Goal: Task Accomplishment & Management: Manage account settings

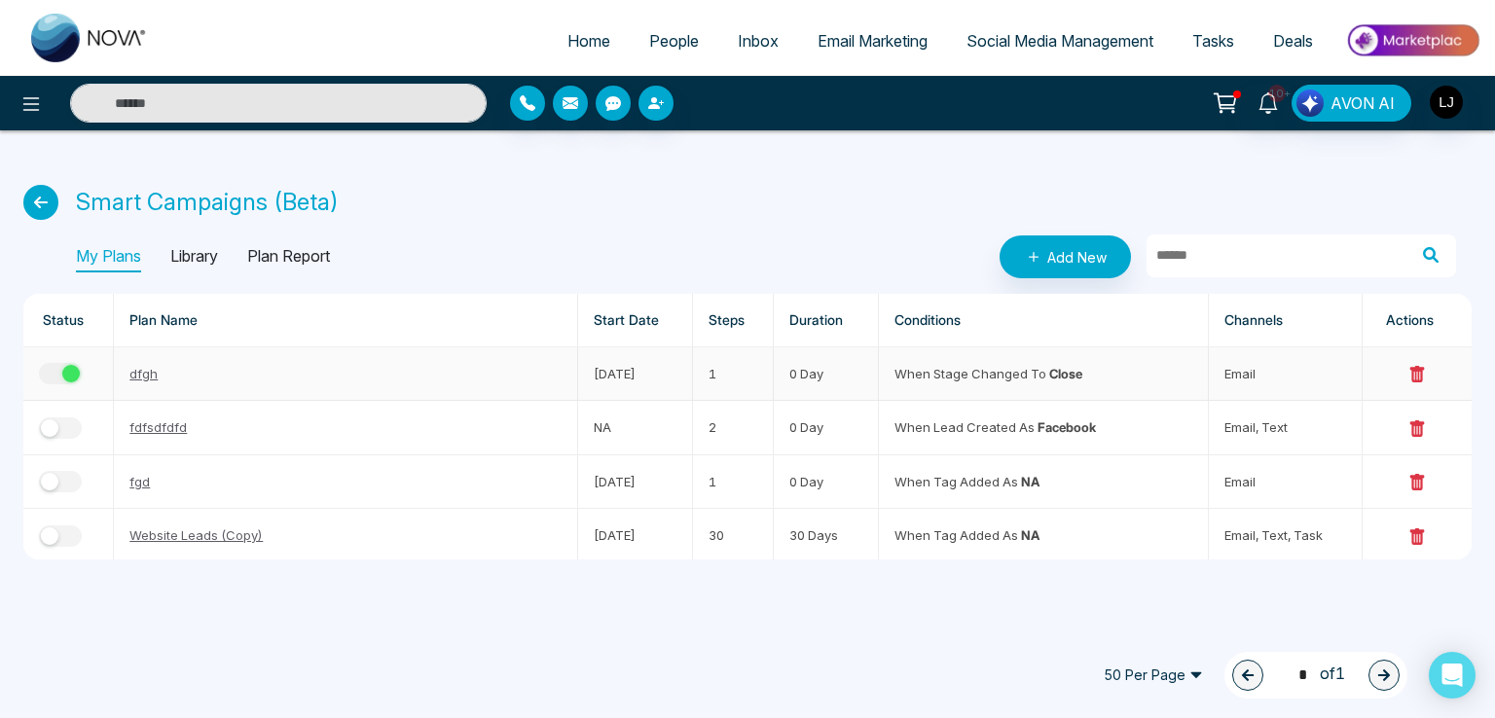
click at [54, 379] on button "button" at bounding box center [60, 373] width 43 height 21
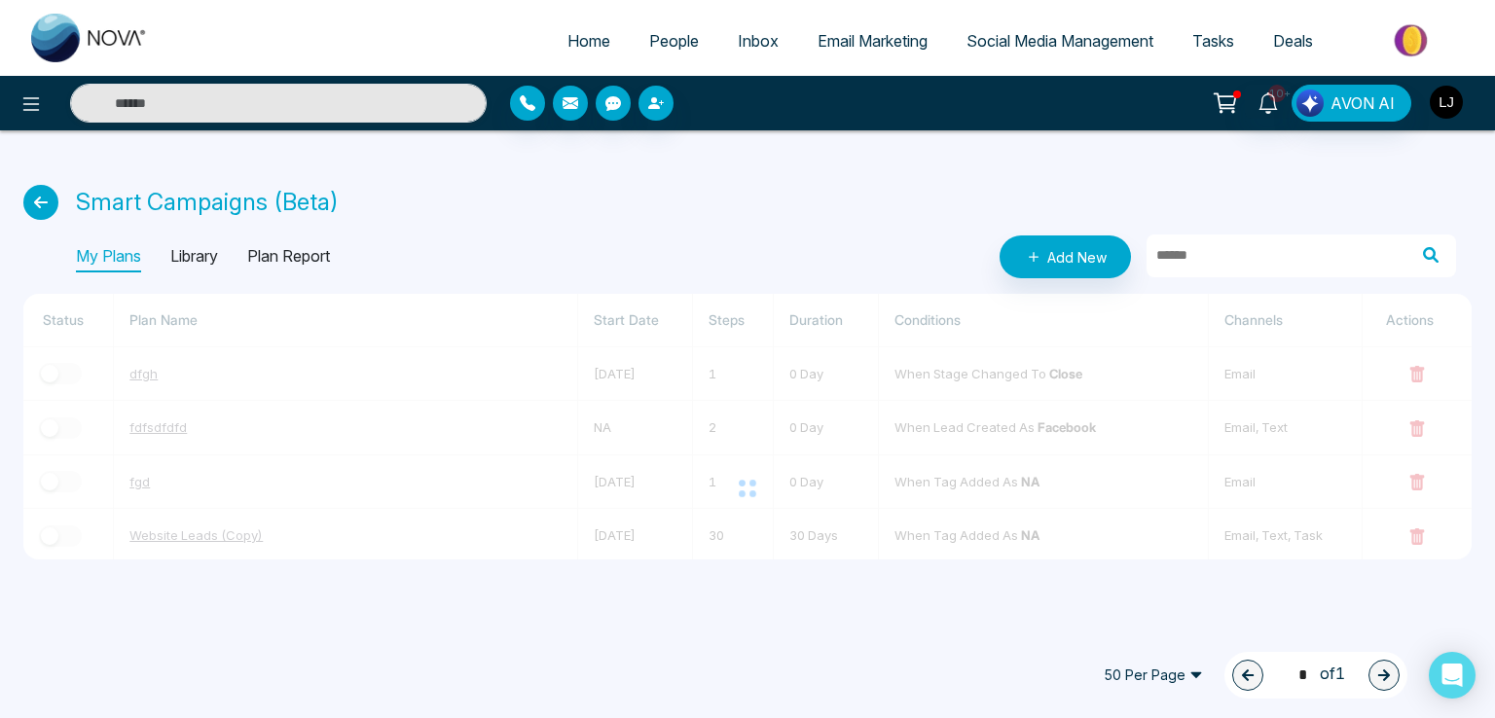
click at [1450, 101] on img "button" at bounding box center [1446, 102] width 33 height 33
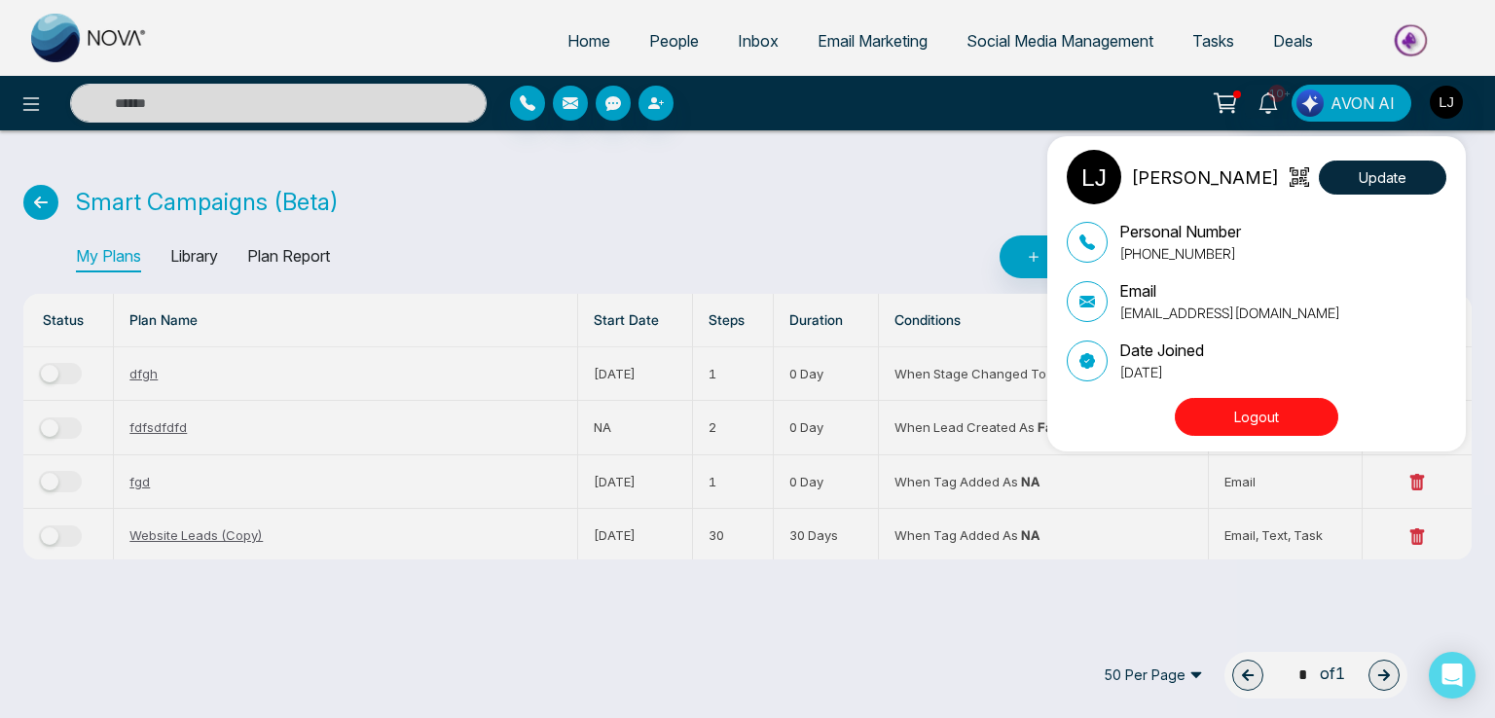
click at [593, 194] on div "[PERSON_NAME] Update Personal Number [PHONE_NUMBER] Email [EMAIL_ADDRESS][DOMAI…" at bounding box center [747, 359] width 1495 height 718
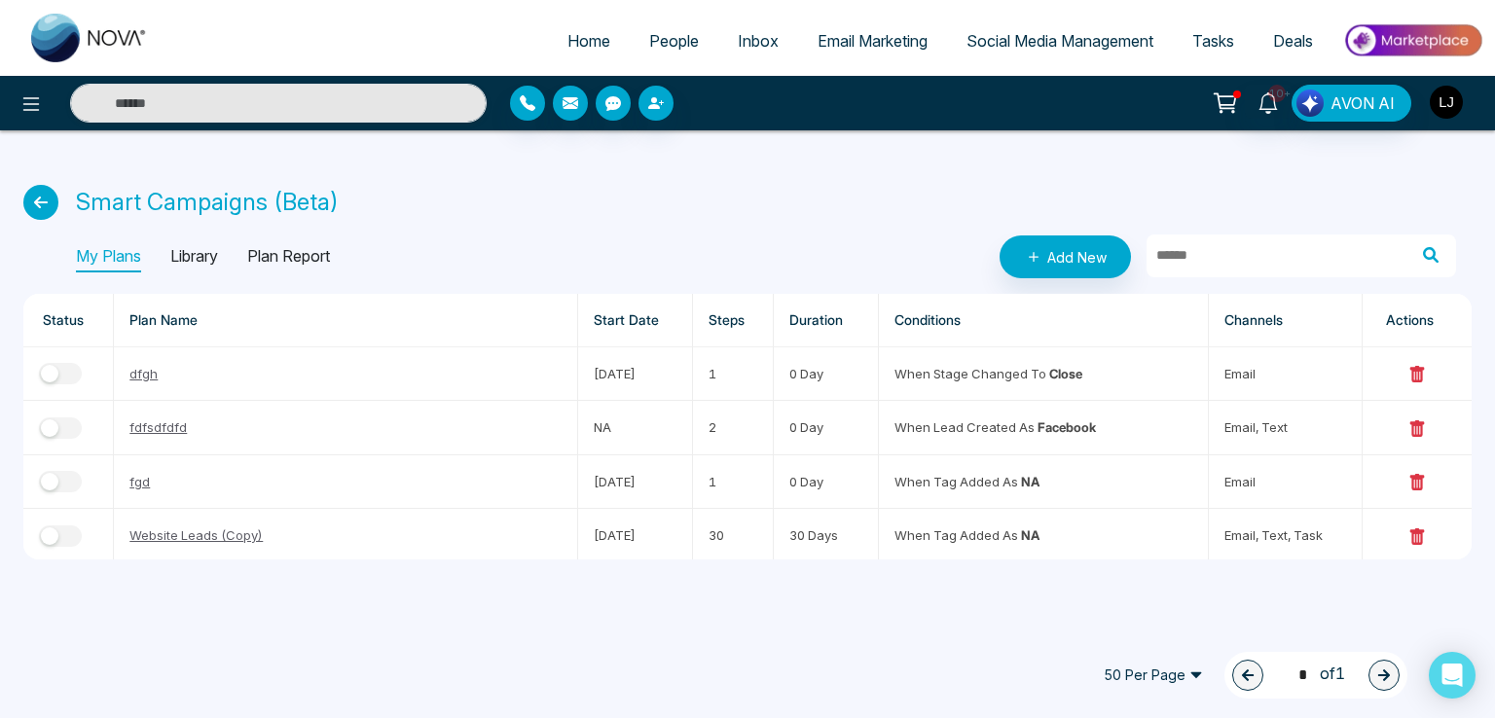
click at [1446, 106] on img "button" at bounding box center [1446, 102] width 33 height 33
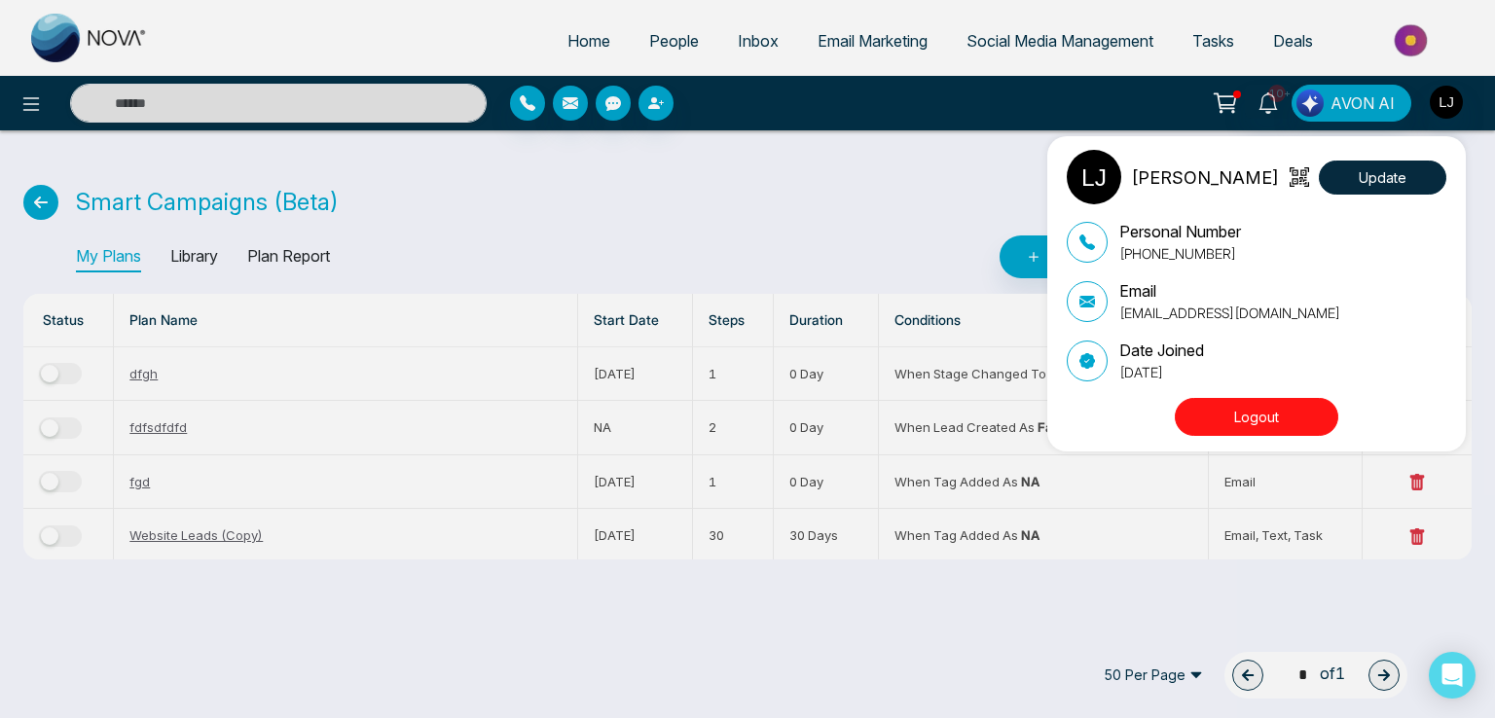
click at [653, 44] on div "[PERSON_NAME] Update Personal Number [PHONE_NUMBER] Email [EMAIL_ADDRESS][DOMAI…" at bounding box center [747, 359] width 1495 height 718
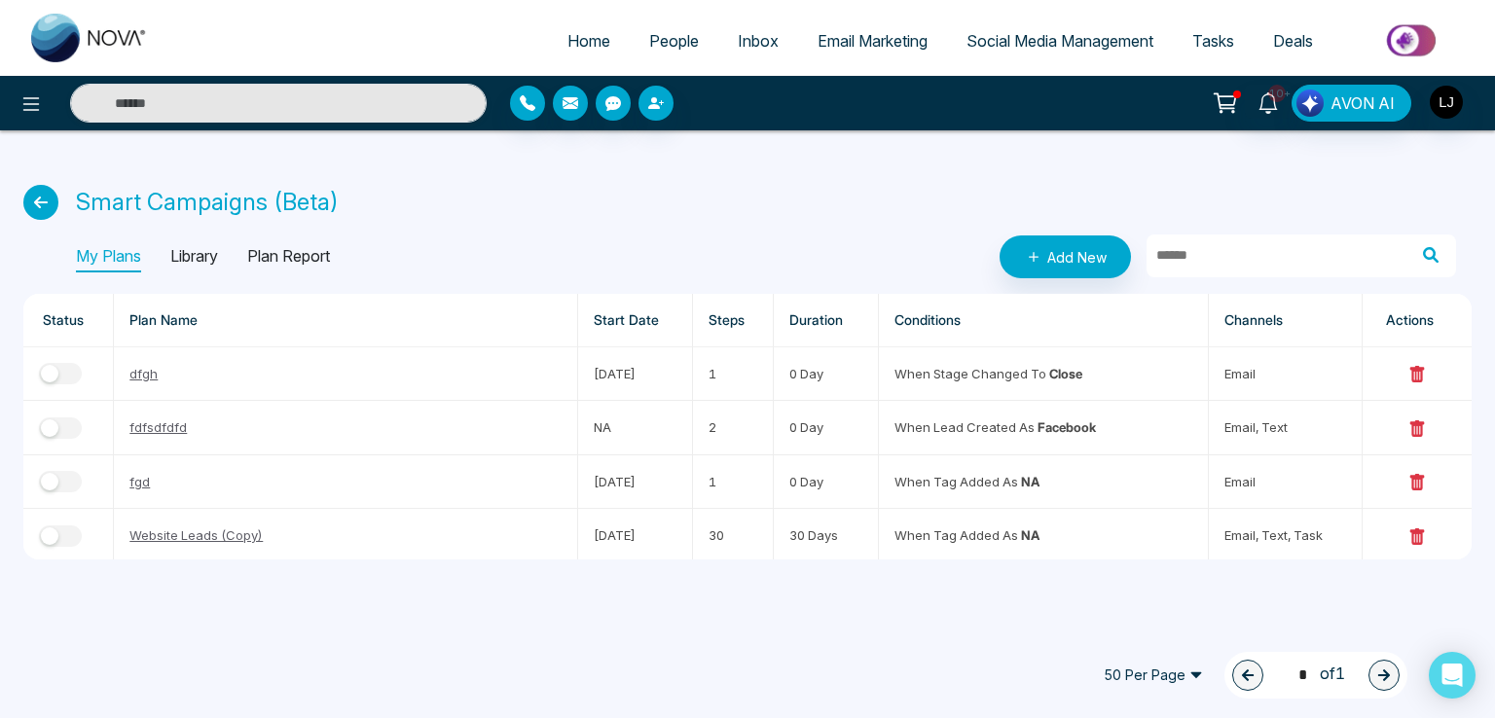
click at [653, 44] on span "People" at bounding box center [674, 40] width 50 height 19
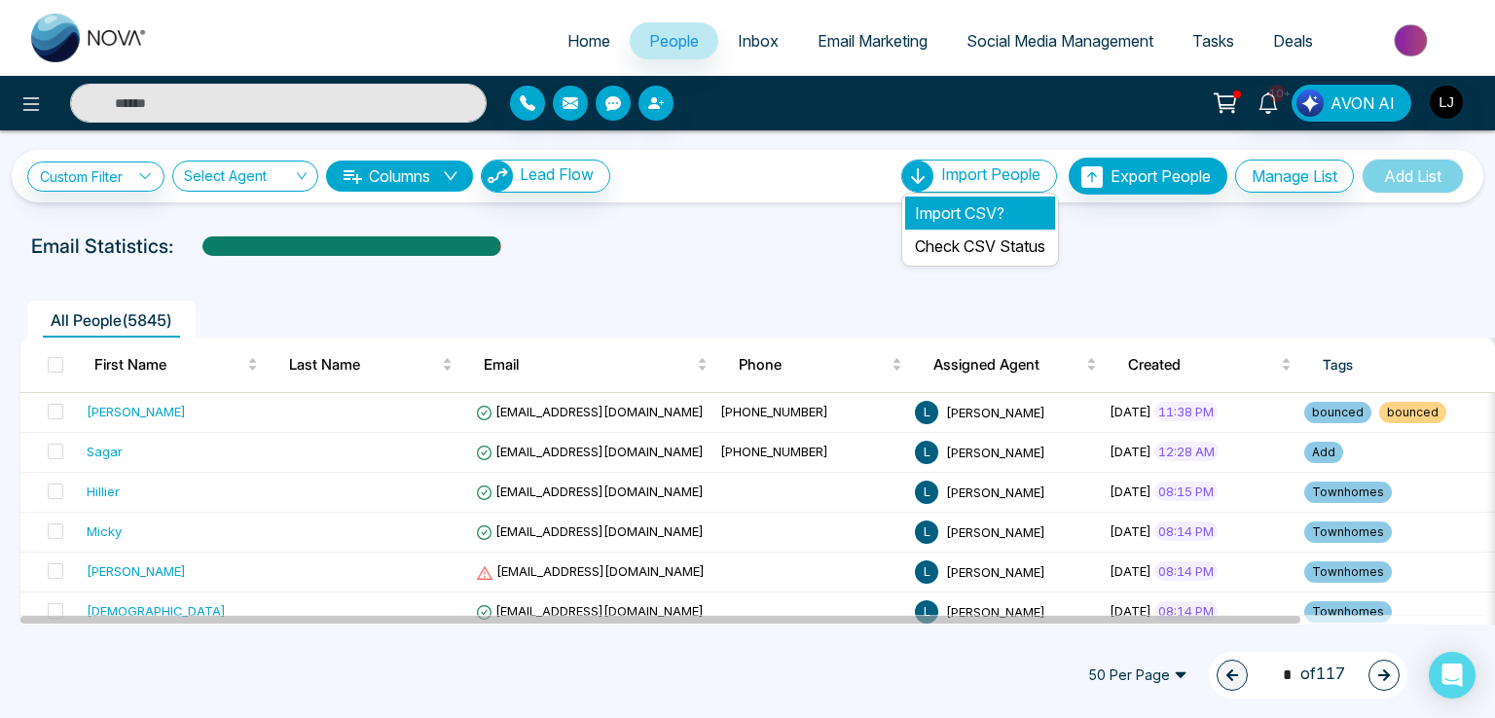
click at [934, 203] on li "Import CSV?" at bounding box center [980, 213] width 150 height 33
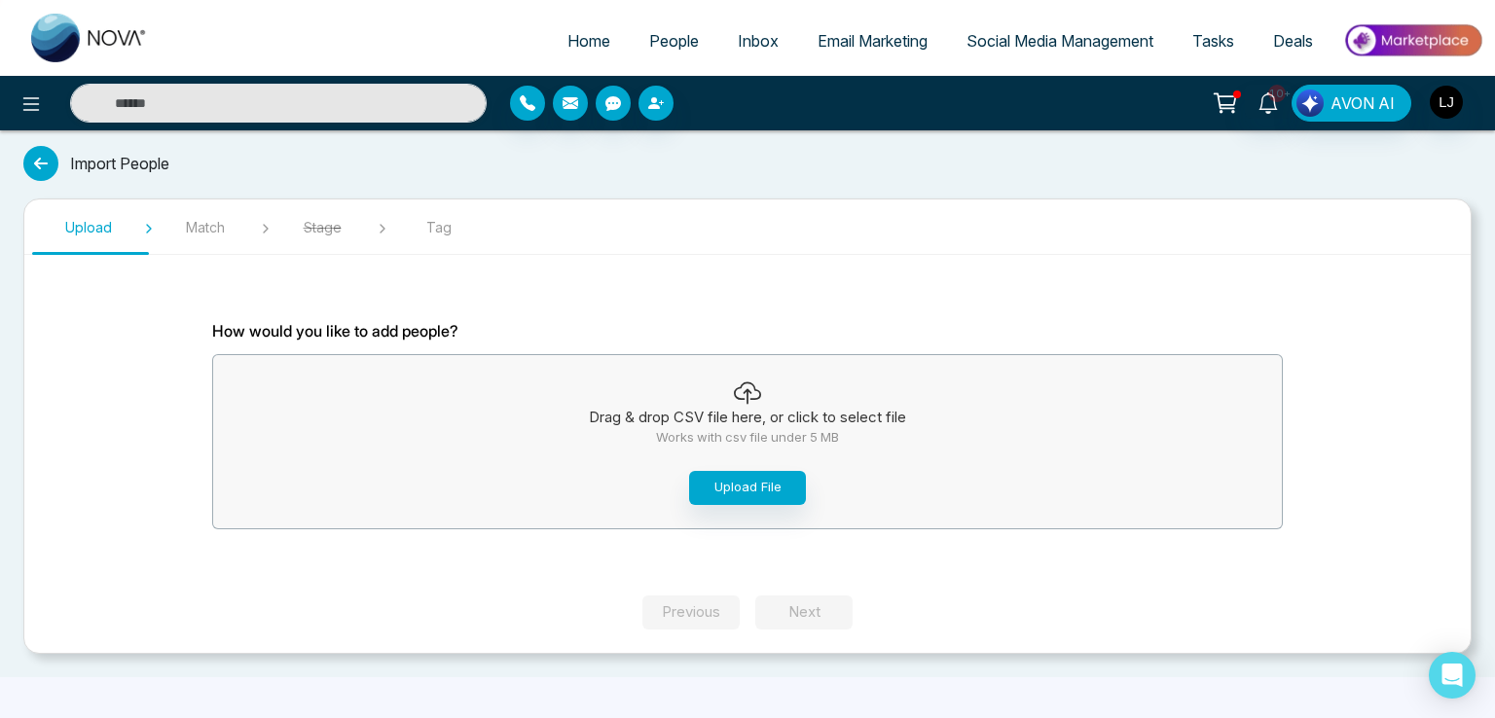
click at [764, 519] on div "Drag & drop CSV file here, or click to select file Works with csv file under 5 …" at bounding box center [747, 442] width 1068 height 164
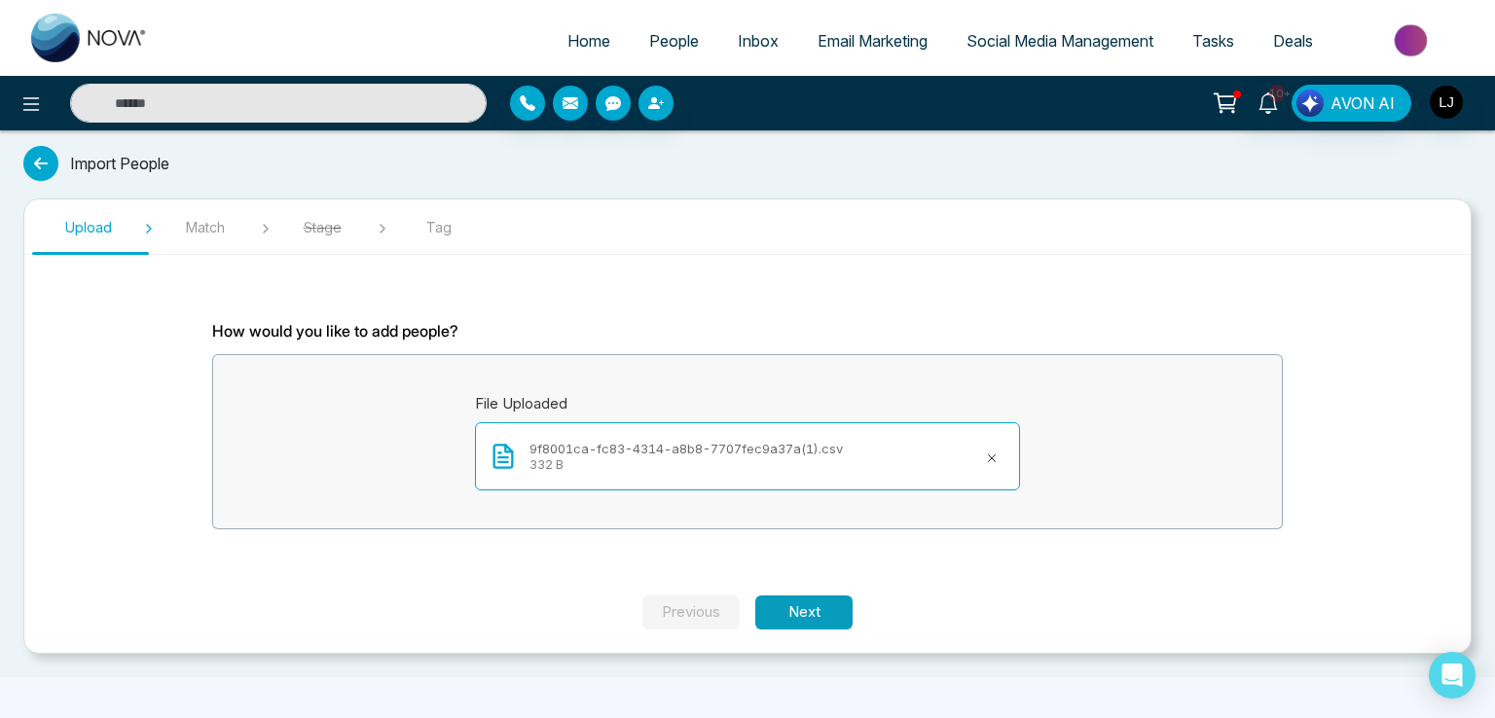
click at [813, 612] on button "Next" at bounding box center [803, 613] width 97 height 34
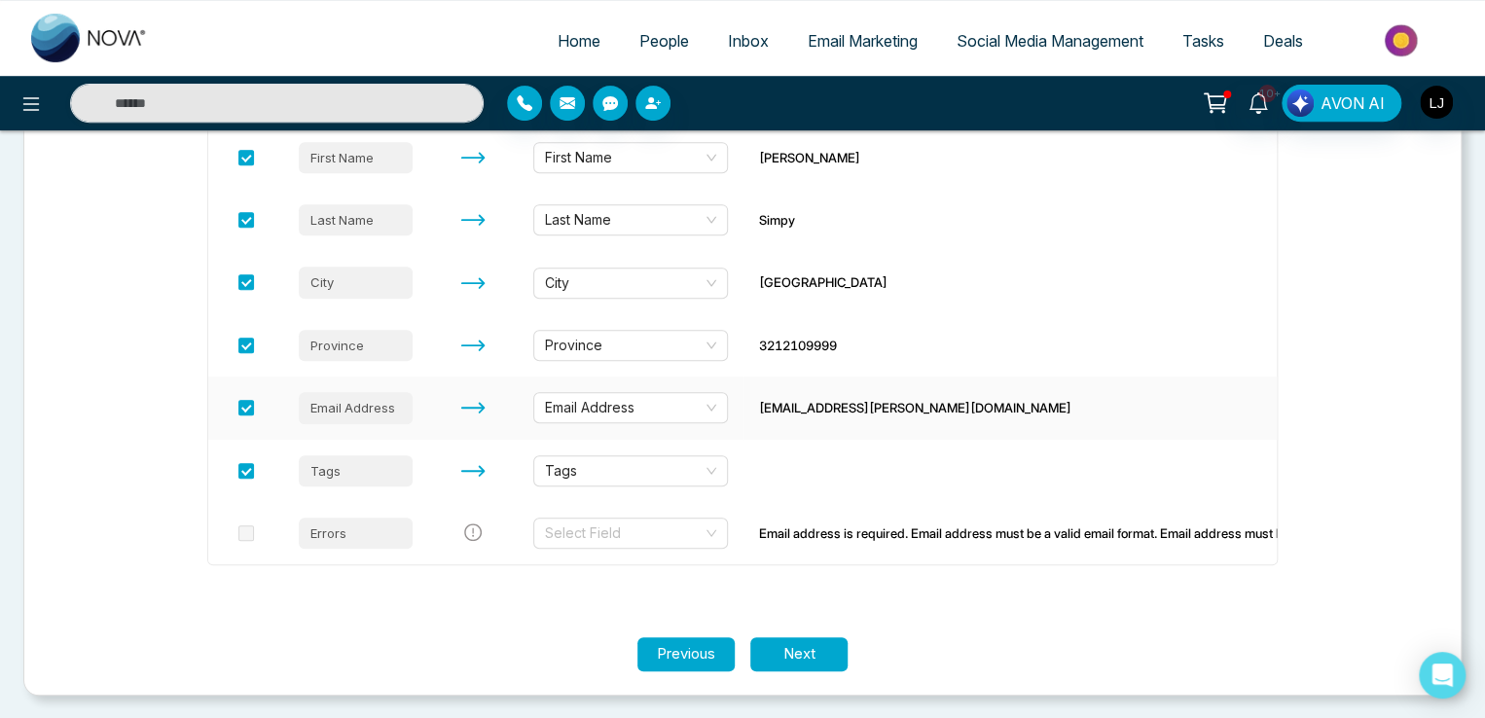
scroll to position [247, 0]
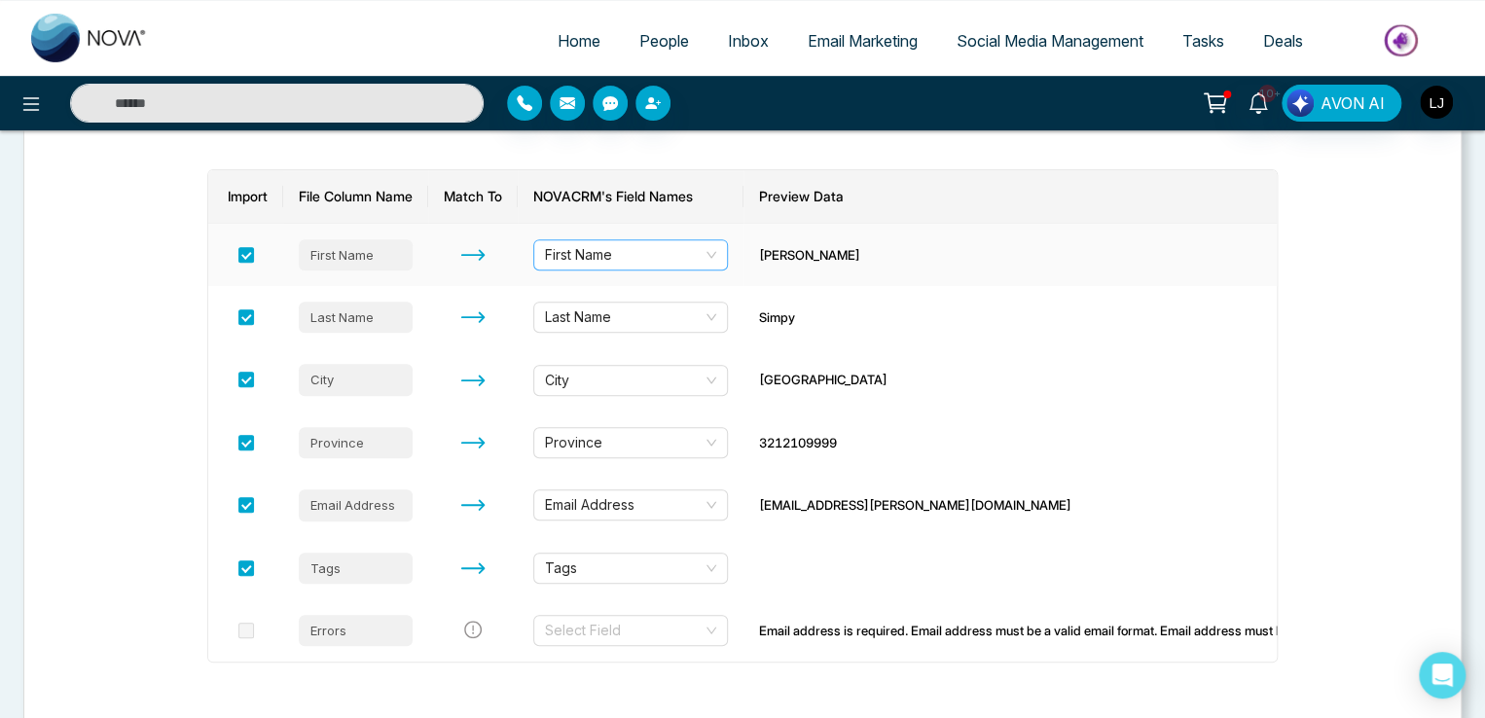
click at [638, 254] on span "First Name" at bounding box center [630, 254] width 171 height 29
click at [406, 18] on ul "Home People Inbox Email Marketing Social Media Management Tasks Deals" at bounding box center [820, 43] width 1306 height 54
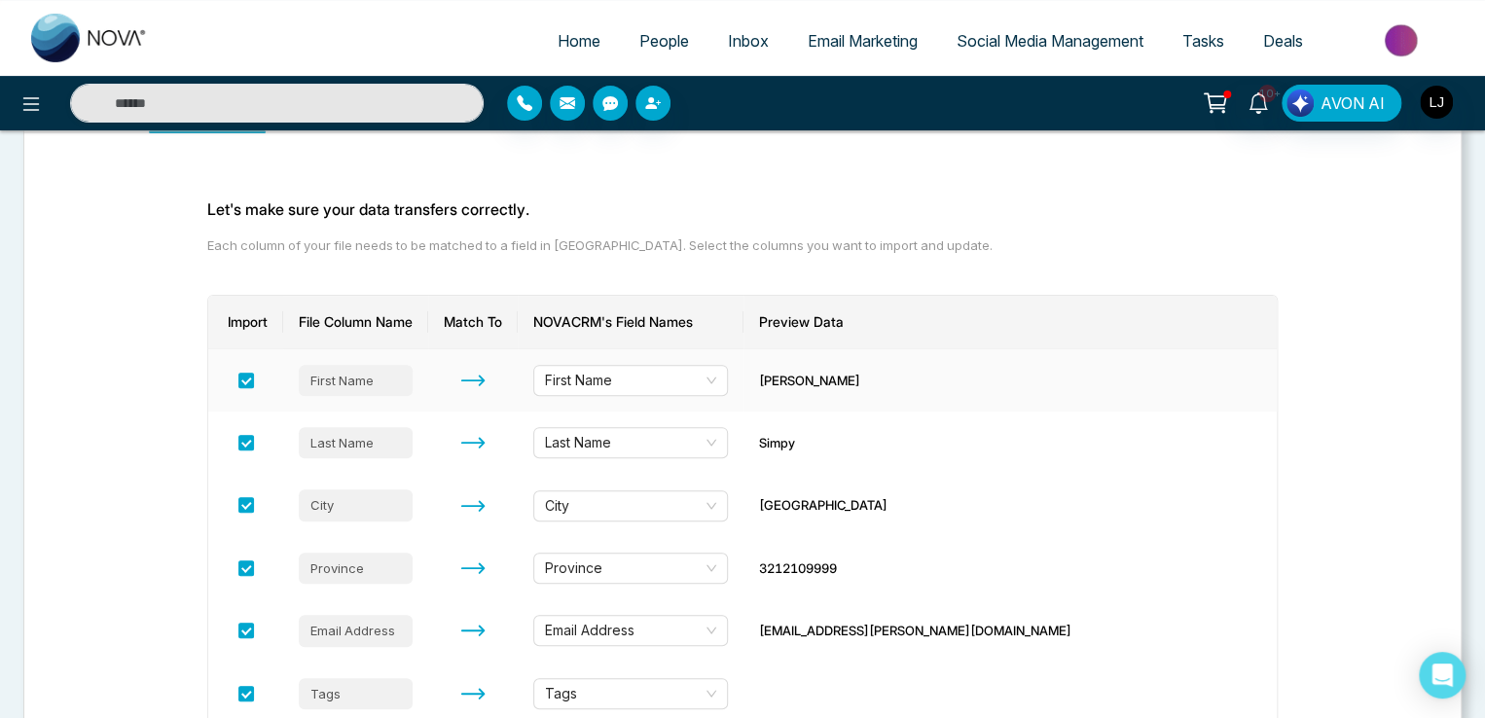
scroll to position [0, 0]
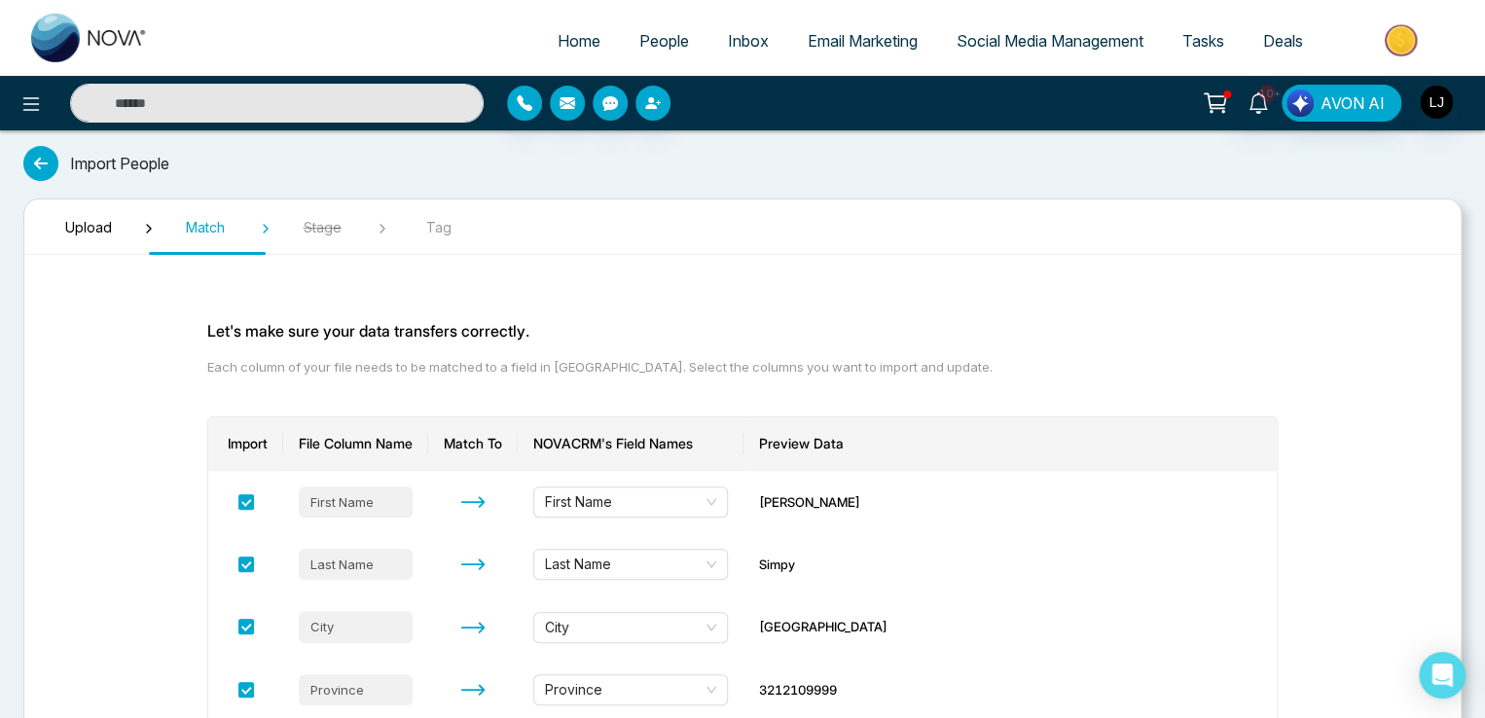
click at [31, 152] on icon at bounding box center [40, 163] width 35 height 35
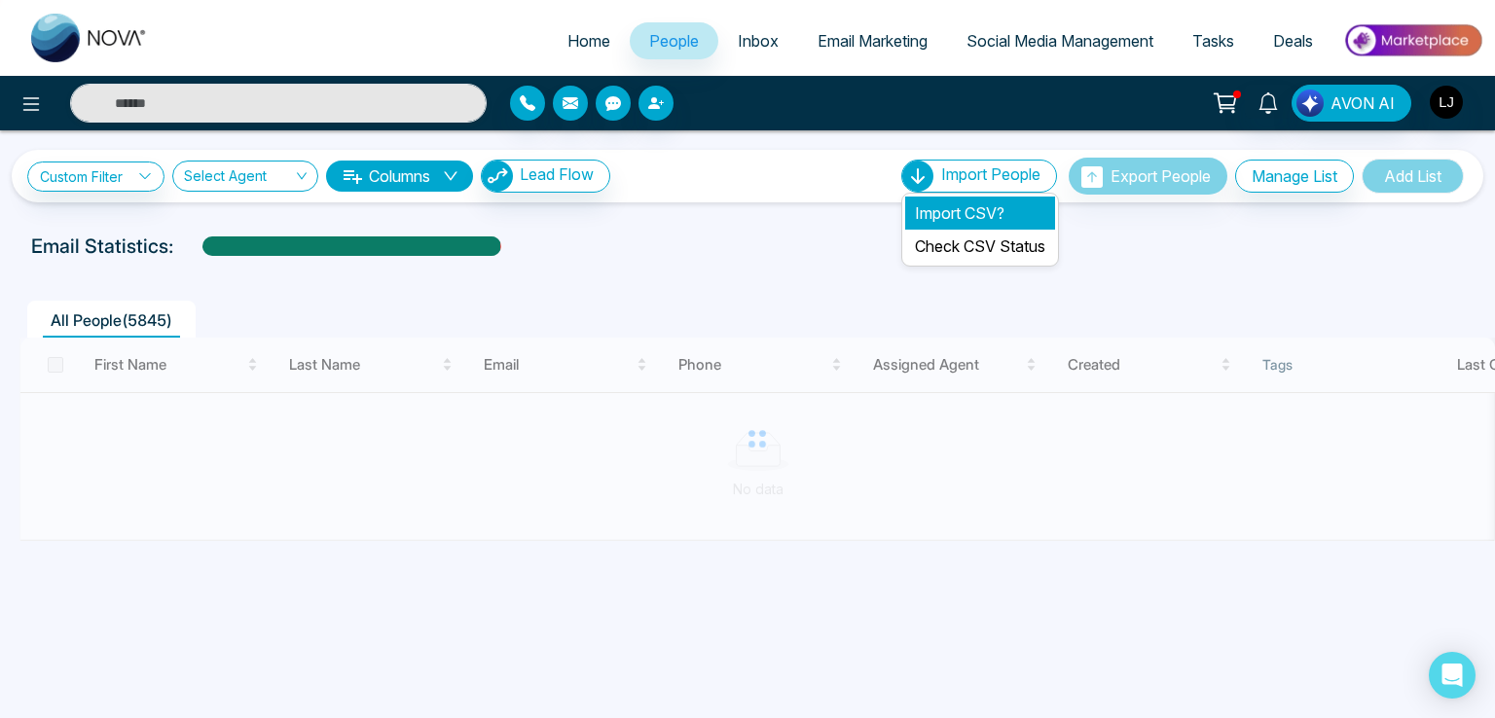
click at [946, 211] on li "Import CSV?" at bounding box center [980, 213] width 150 height 33
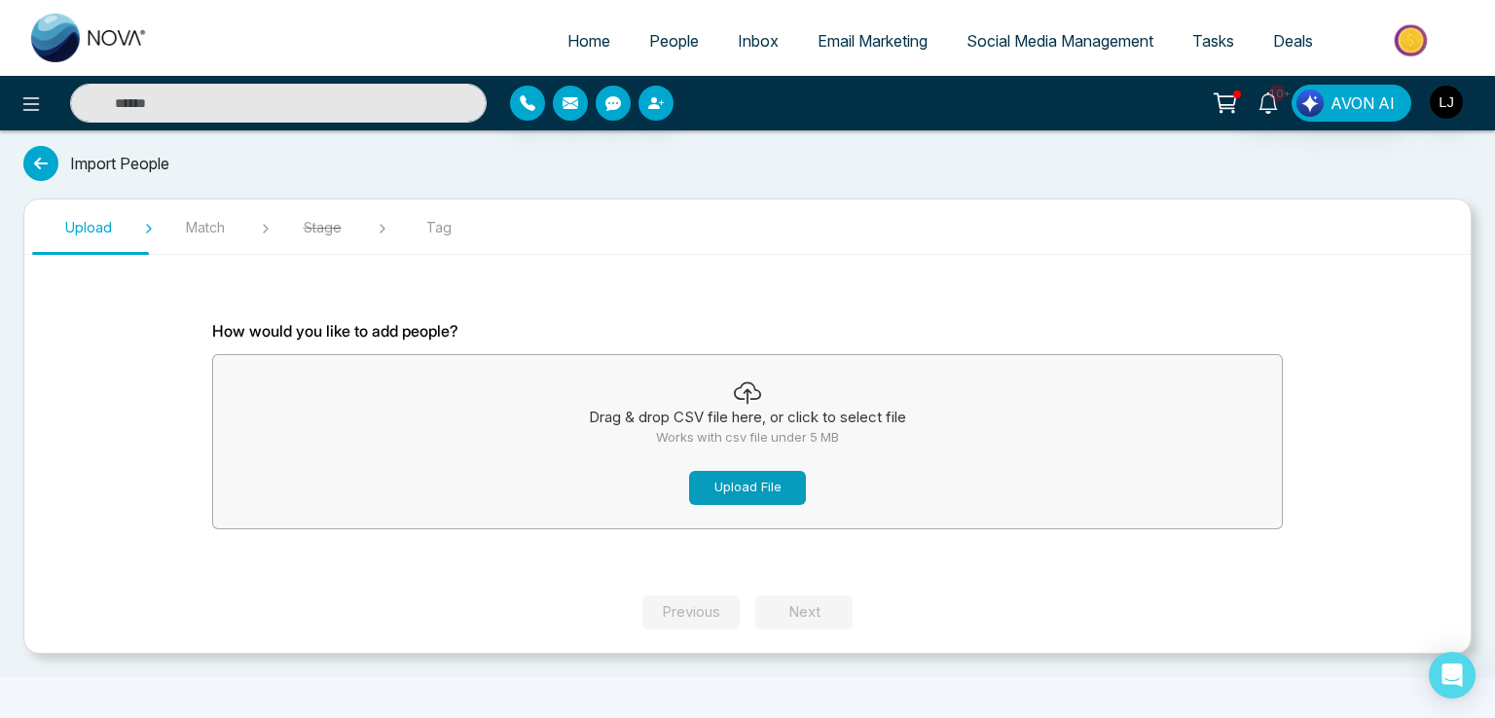
click at [738, 498] on button "Upload File" at bounding box center [747, 488] width 117 height 34
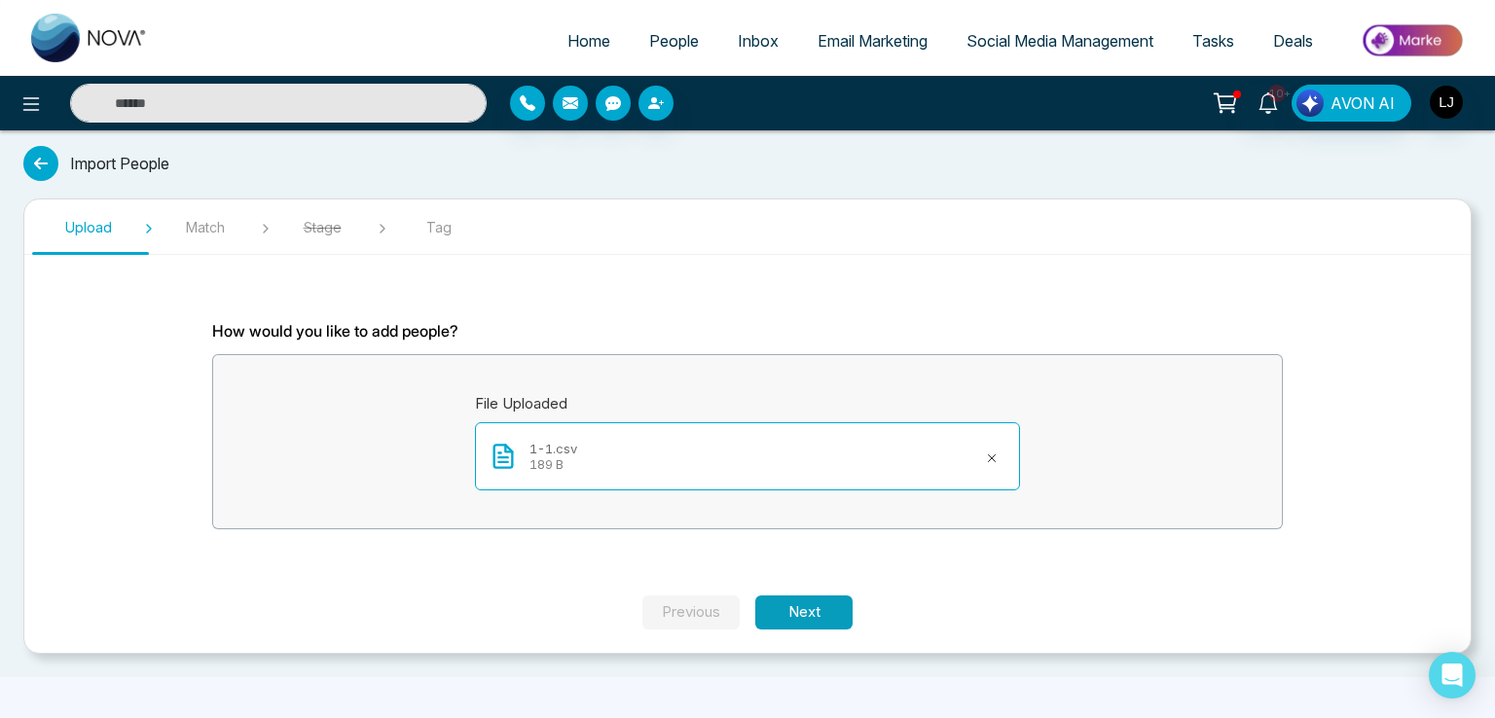
click at [813, 592] on section "How would you like to add people? File Uploaded 1-1.csv 189 B" at bounding box center [747, 433] width 1168 height 325
click at [811, 611] on button "Next" at bounding box center [803, 613] width 97 height 34
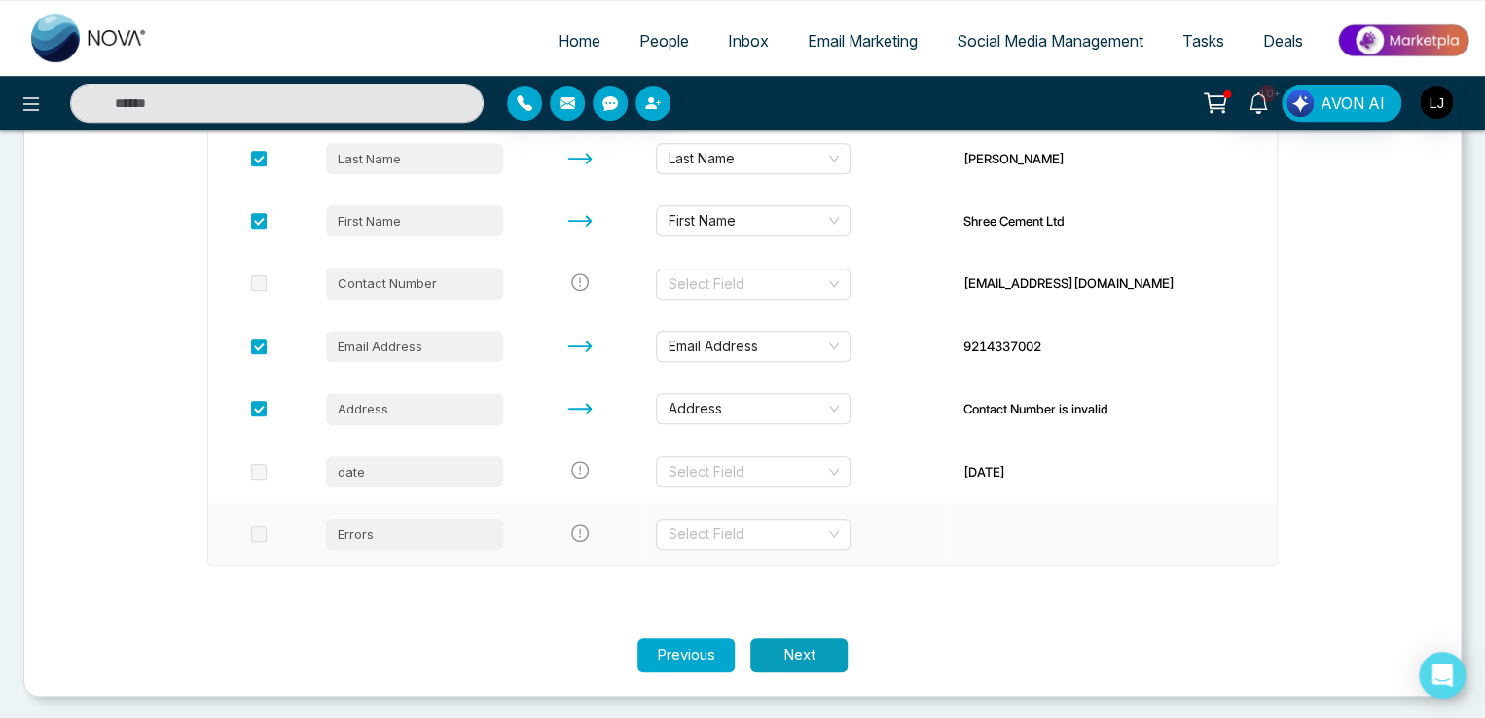
scroll to position [344, 0]
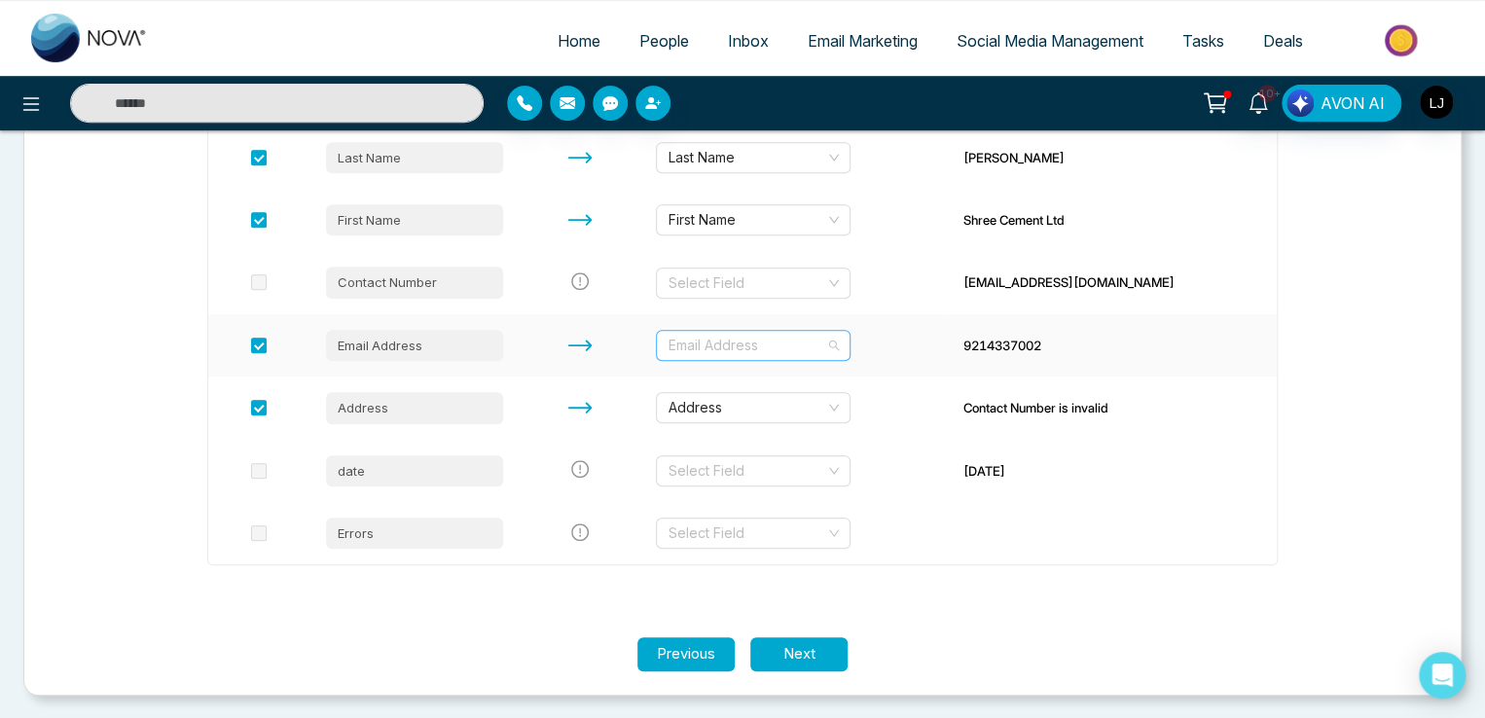
click at [738, 344] on span "Email Address" at bounding box center [753, 345] width 171 height 29
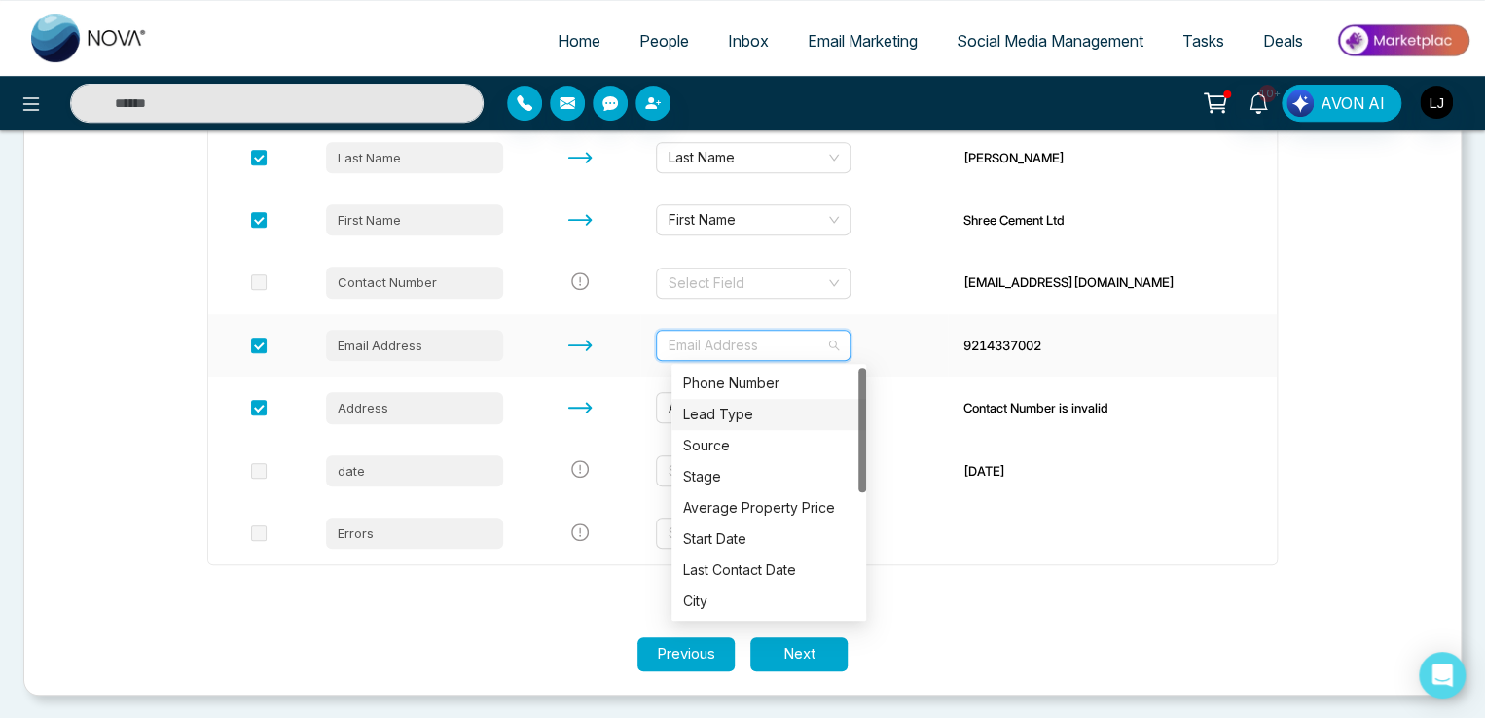
click at [709, 417] on div "Lead Type" at bounding box center [768, 414] width 171 height 21
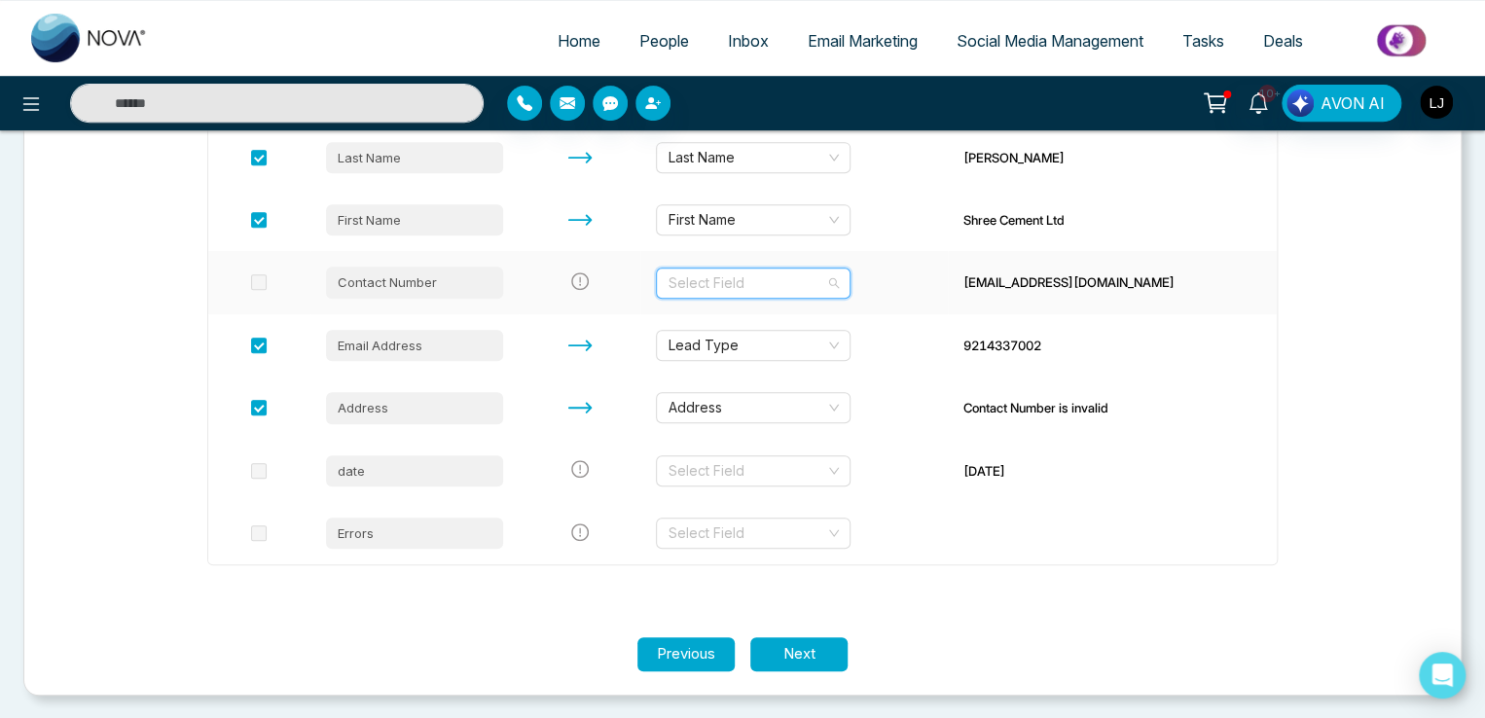
click at [734, 283] on input "search" at bounding box center [747, 283] width 158 height 29
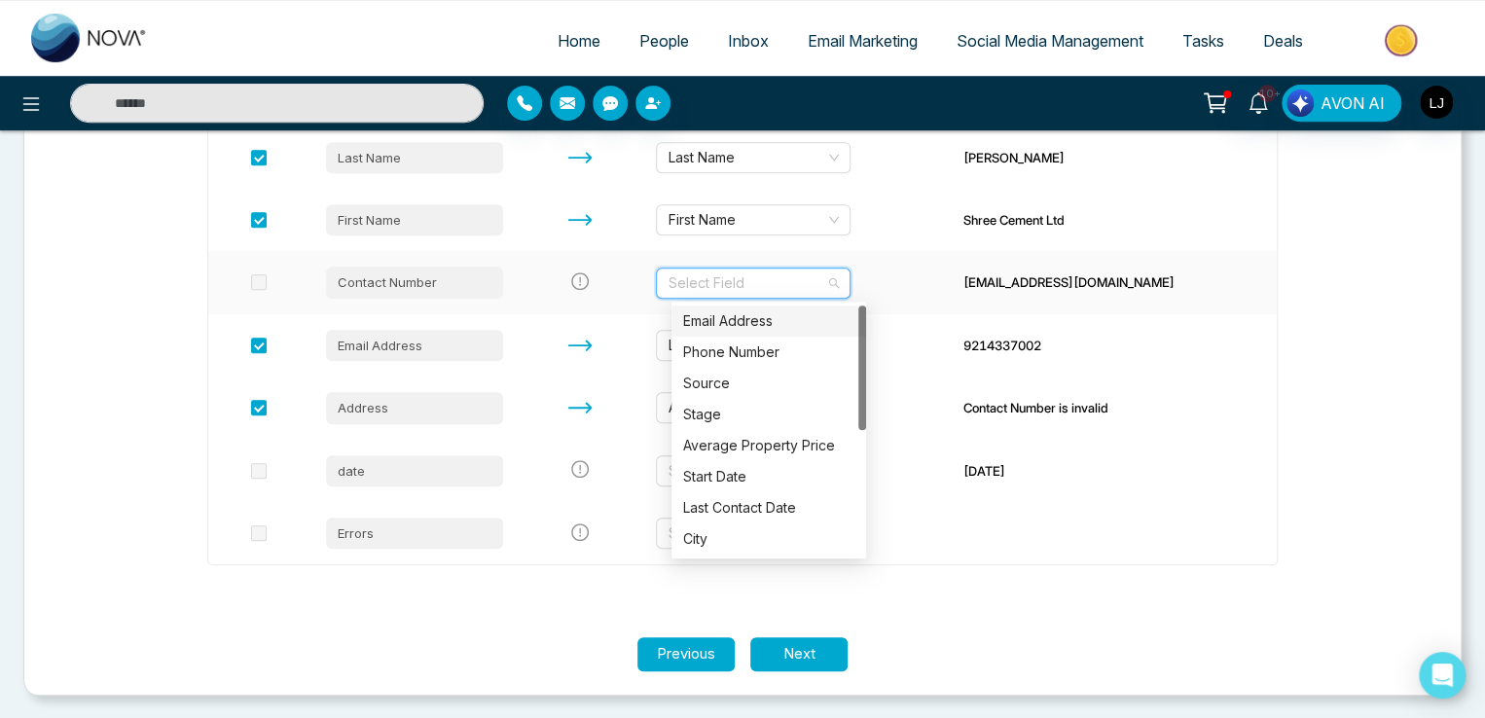
click at [736, 324] on div "Email Address" at bounding box center [768, 320] width 171 height 21
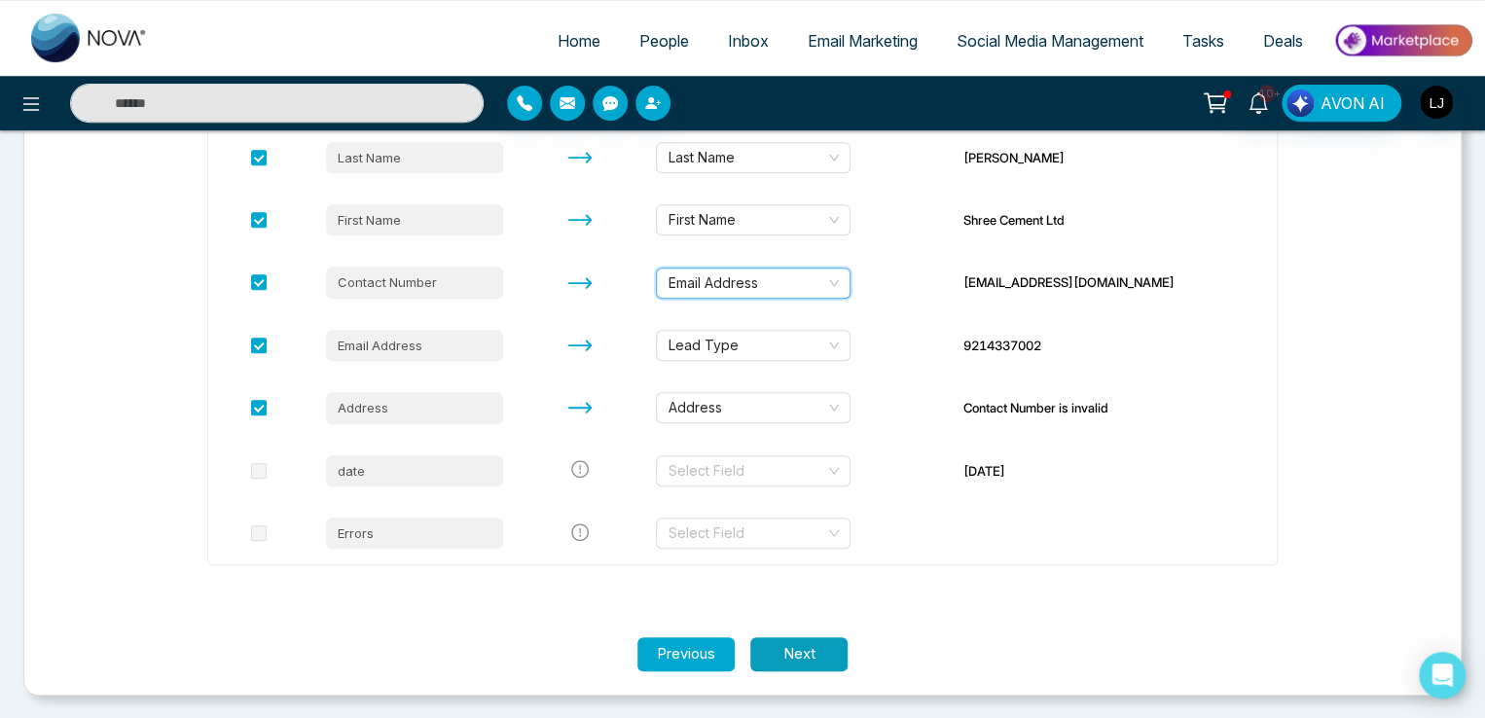
click at [813, 656] on button "Next" at bounding box center [798, 654] width 97 height 34
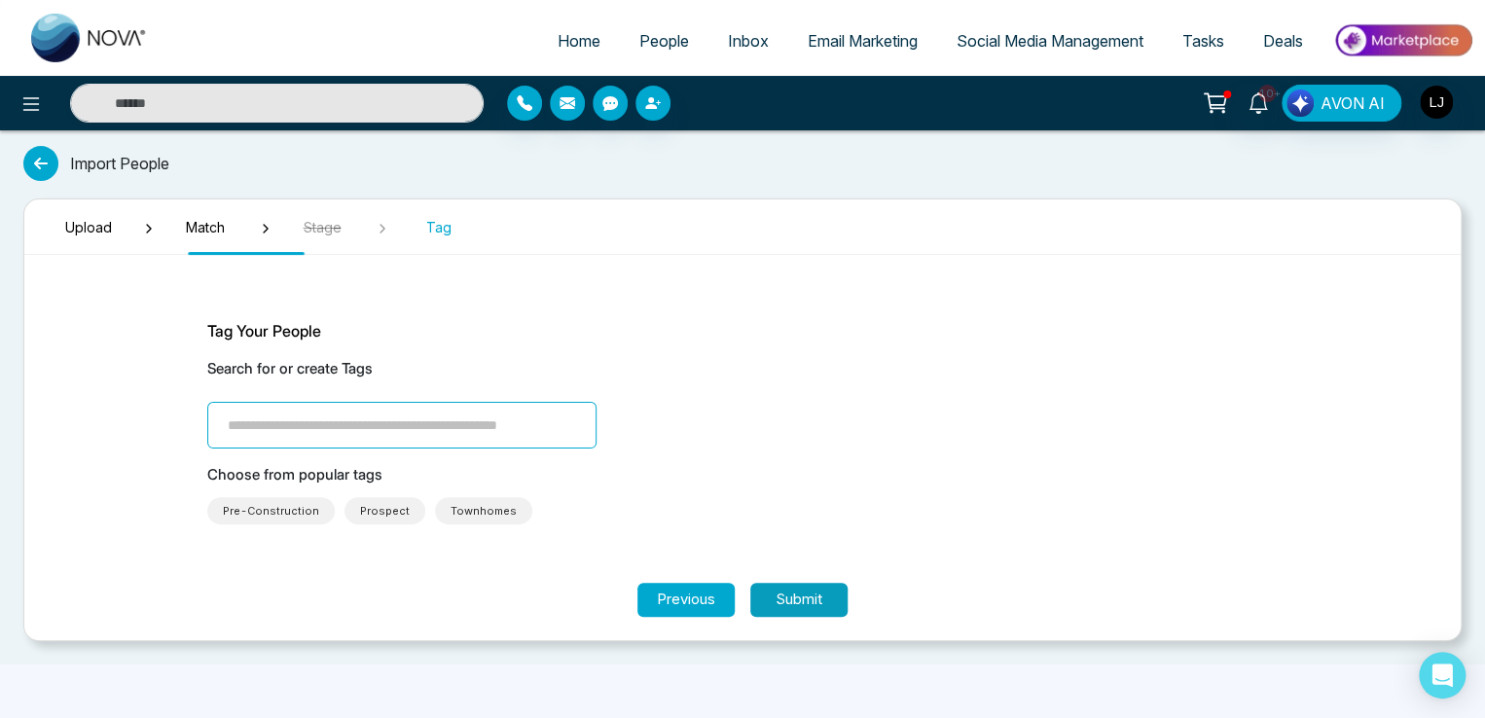
scroll to position [0, 0]
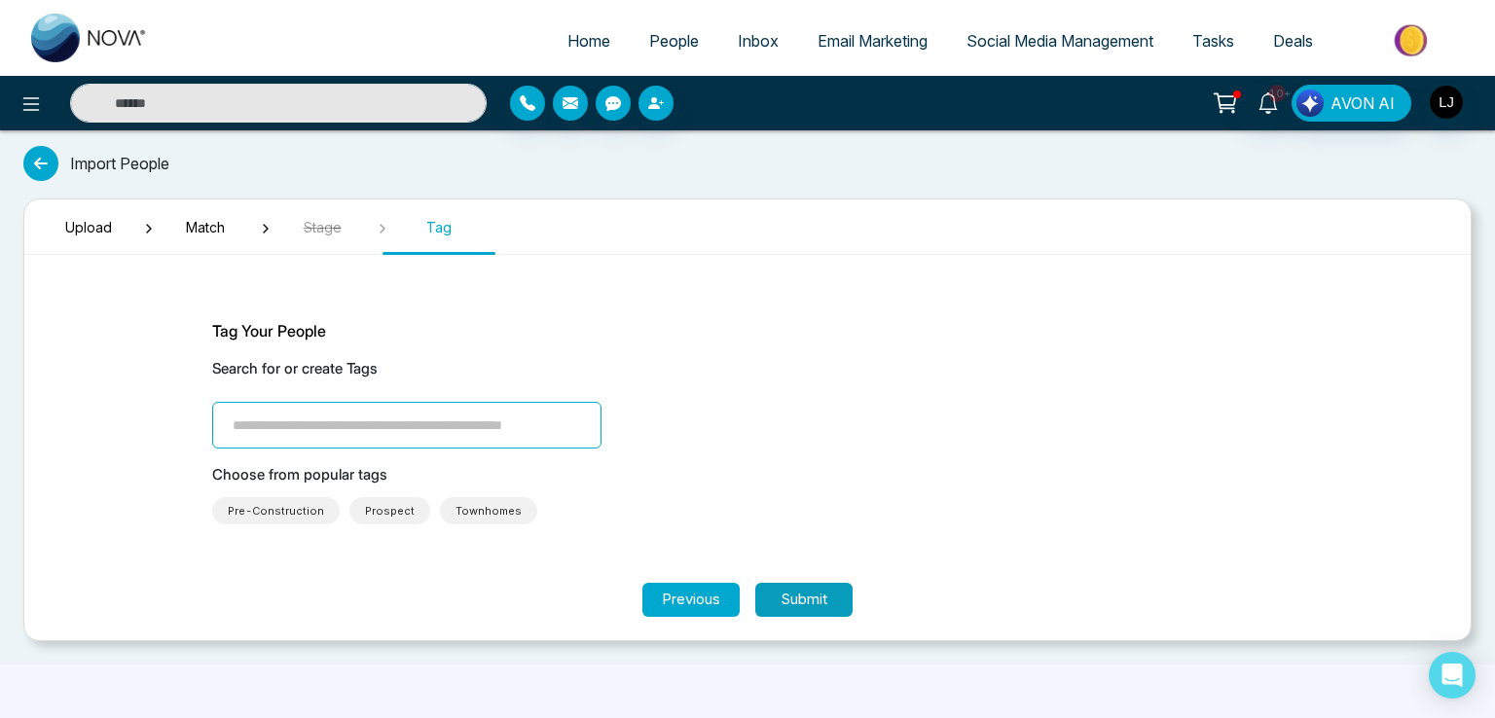
click at [784, 604] on button "Submit" at bounding box center [803, 600] width 97 height 34
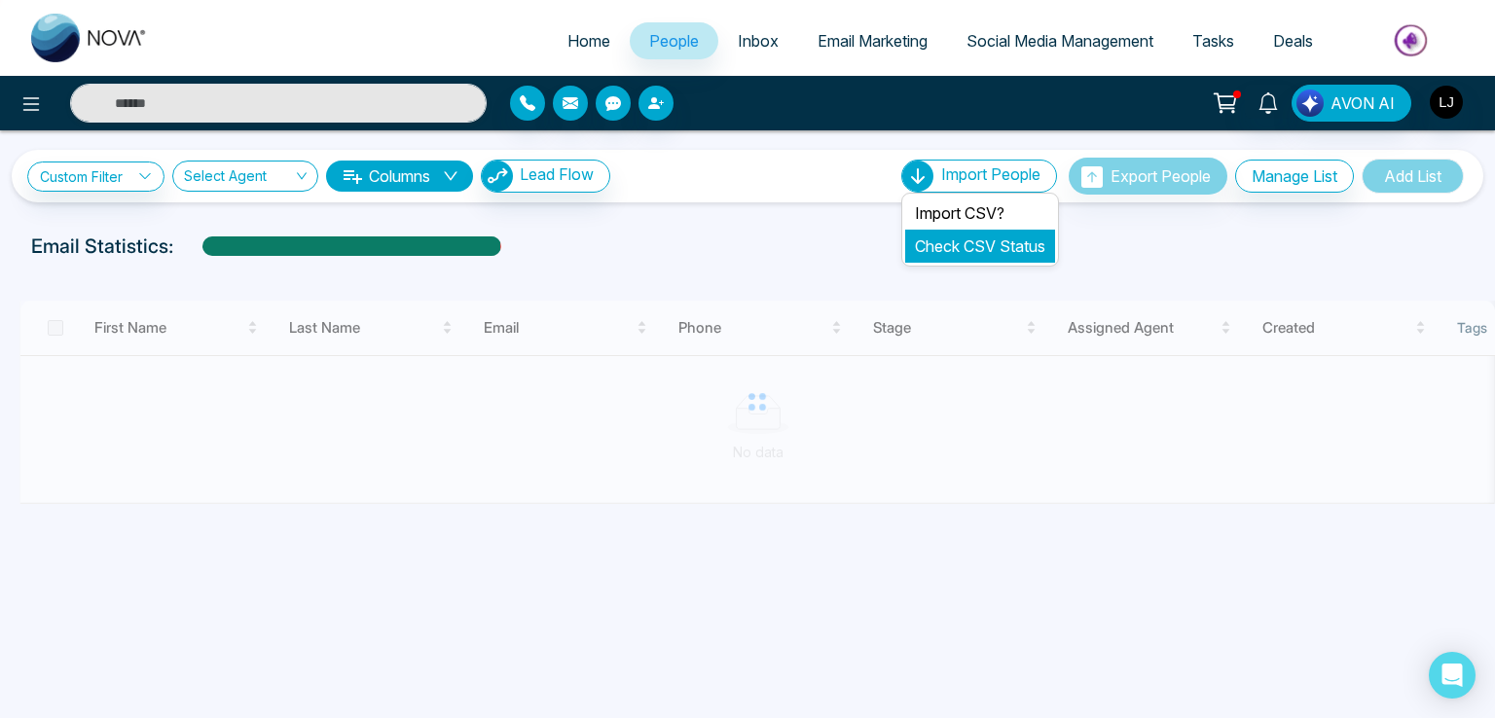
click at [946, 243] on link "Check CSV Status" at bounding box center [980, 245] width 130 height 19
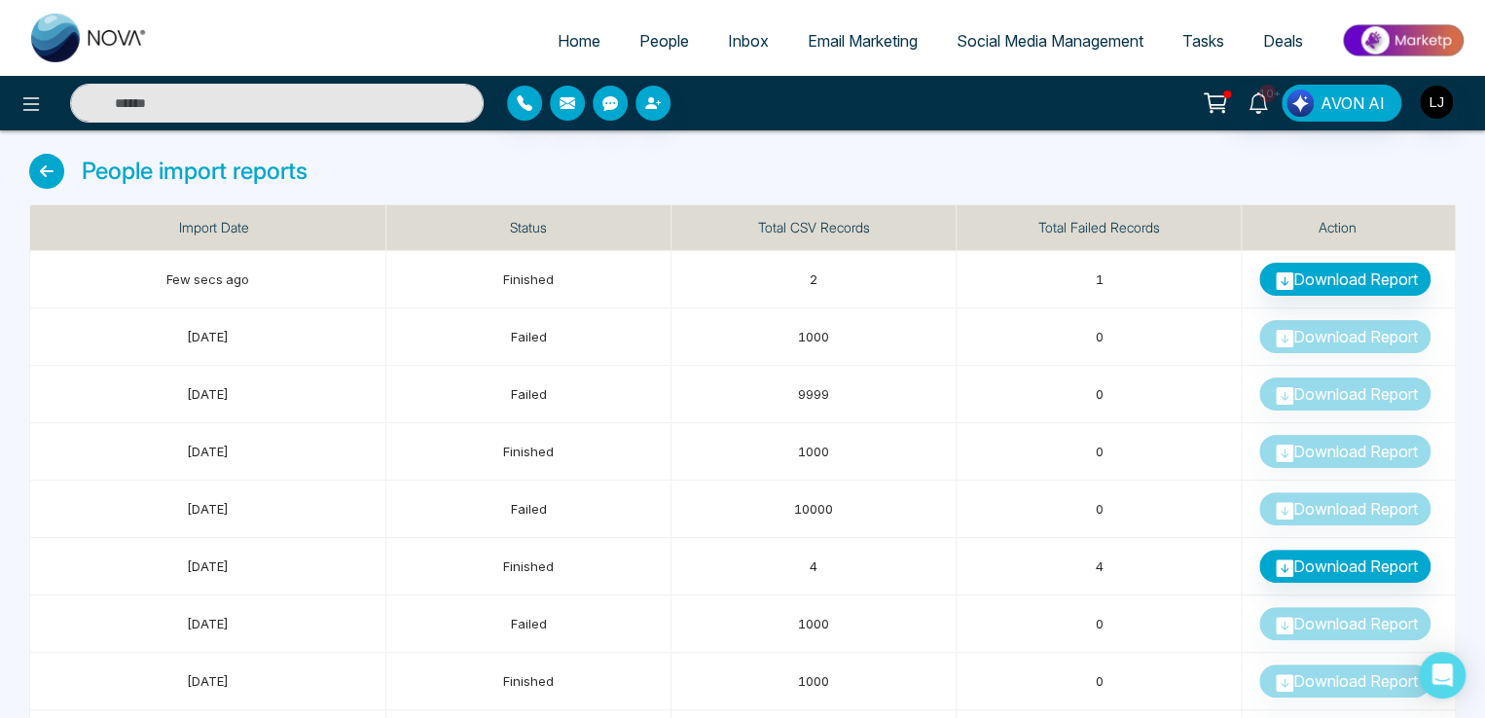
click at [656, 47] on span "People" at bounding box center [664, 40] width 50 height 19
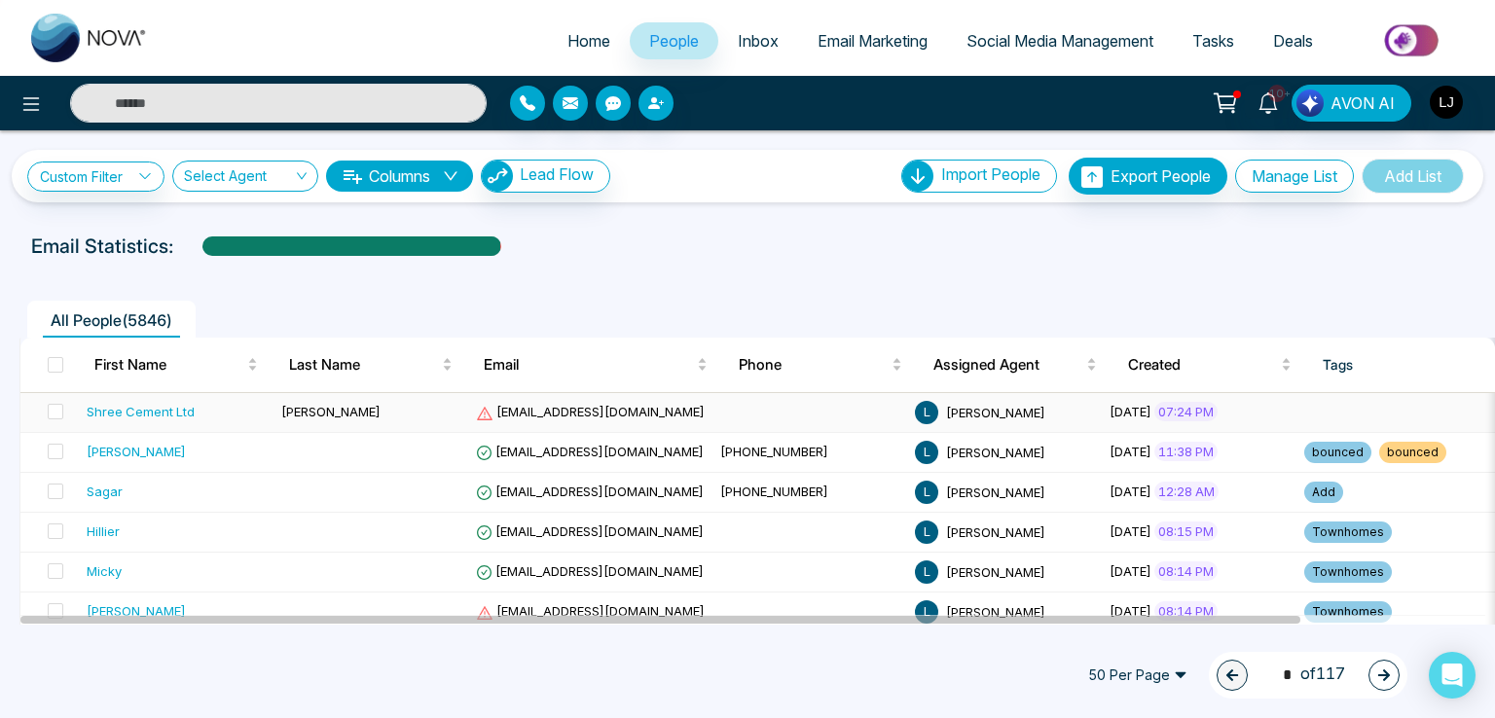
click at [583, 415] on span "[EMAIL_ADDRESS][DOMAIN_NAME]" at bounding box center [590, 412] width 229 height 16
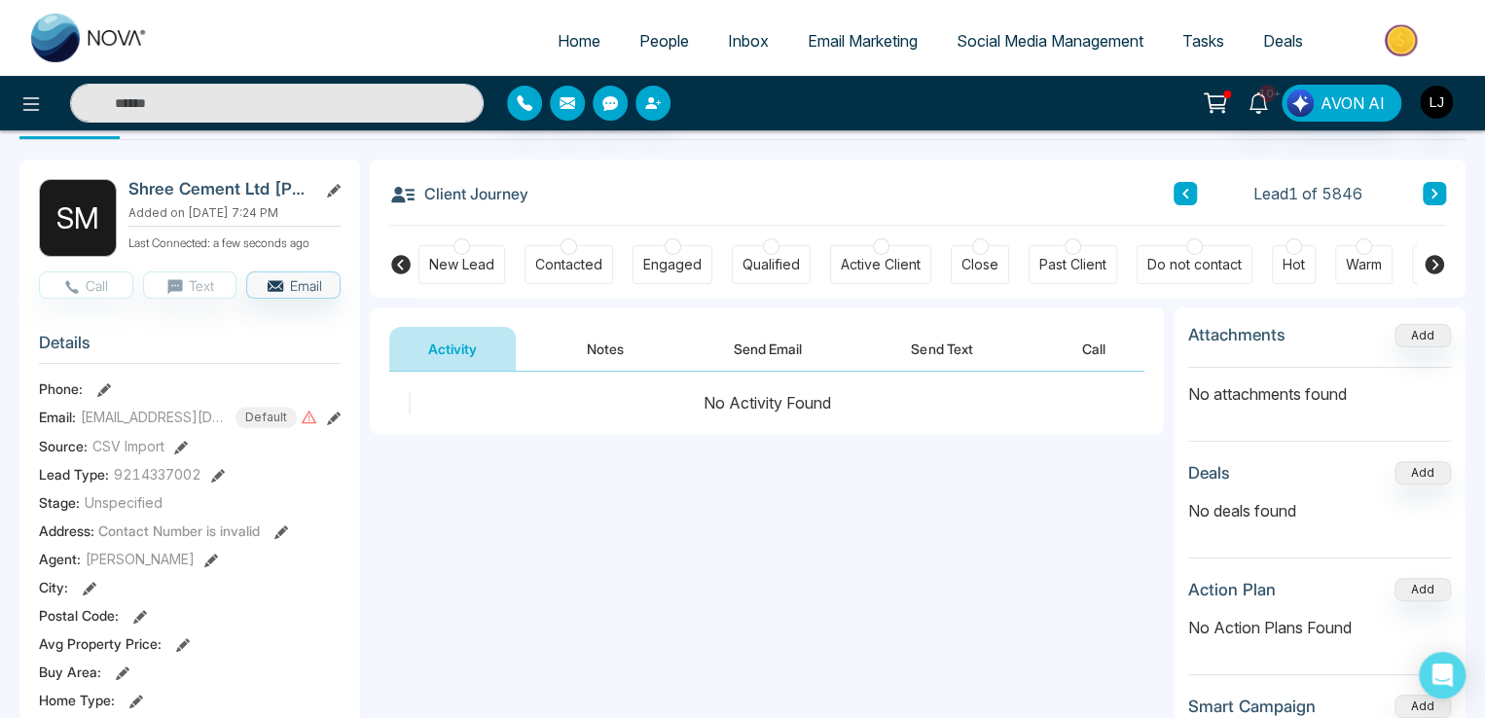
scroll to position [97, 0]
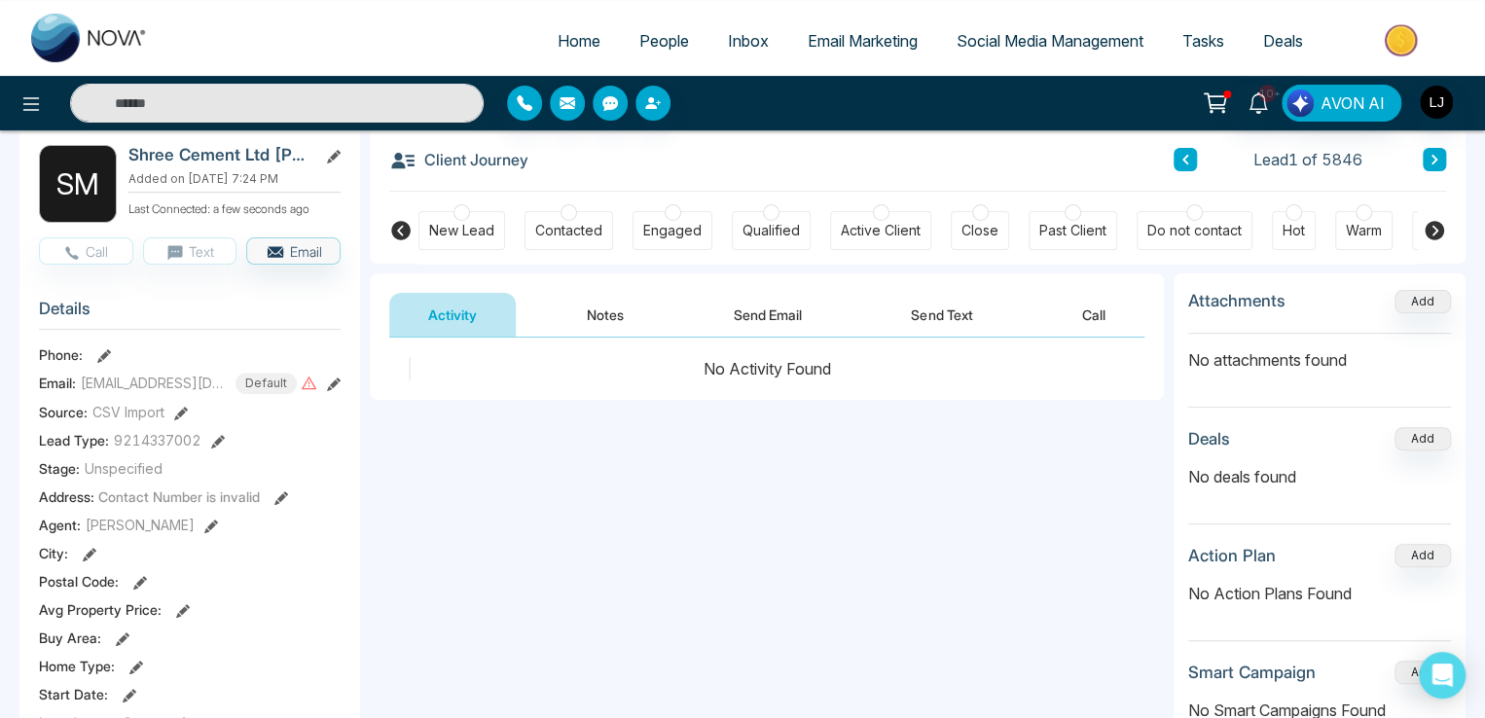
click at [276, 495] on icon at bounding box center [281, 498] width 14 height 14
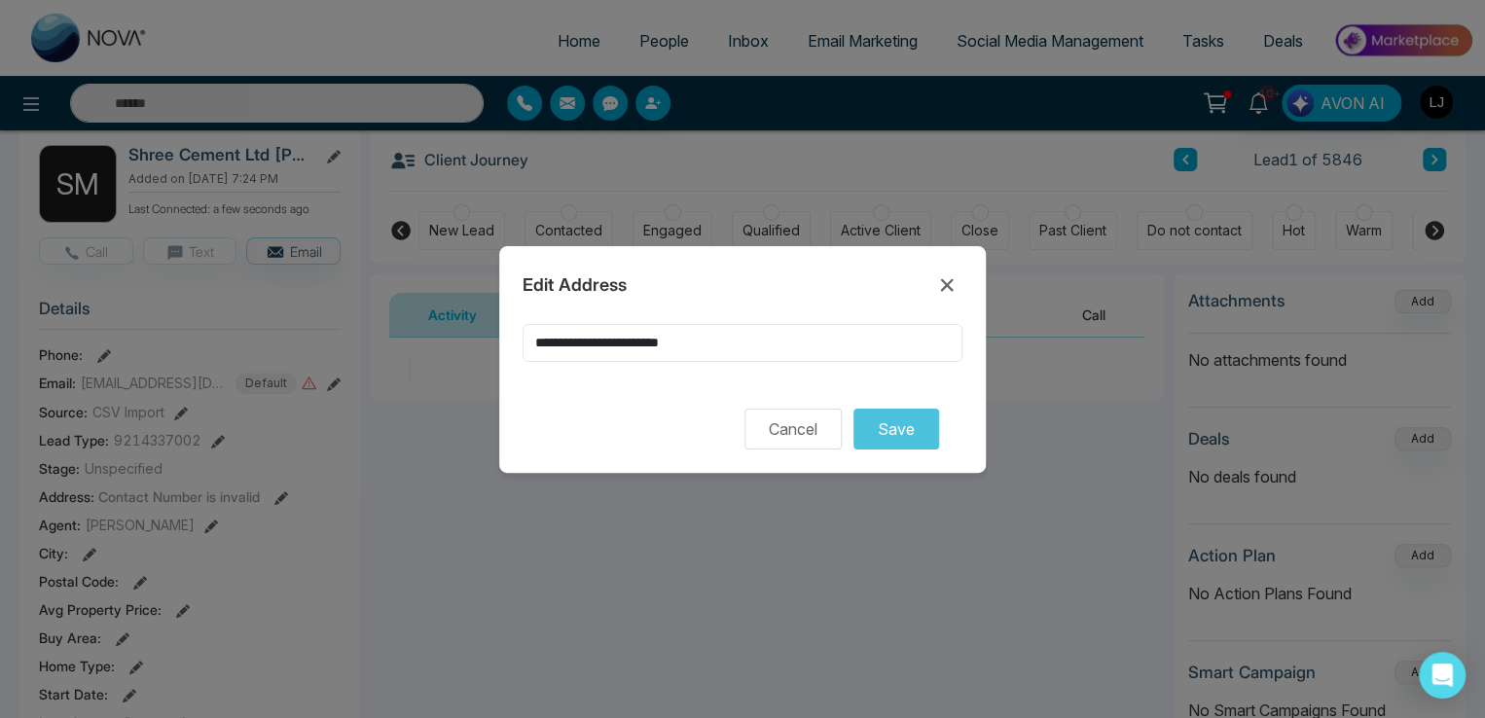
click at [708, 337] on input "**********" at bounding box center [743, 343] width 440 height 38
click at [907, 429] on button "Save" at bounding box center [896, 429] width 86 height 41
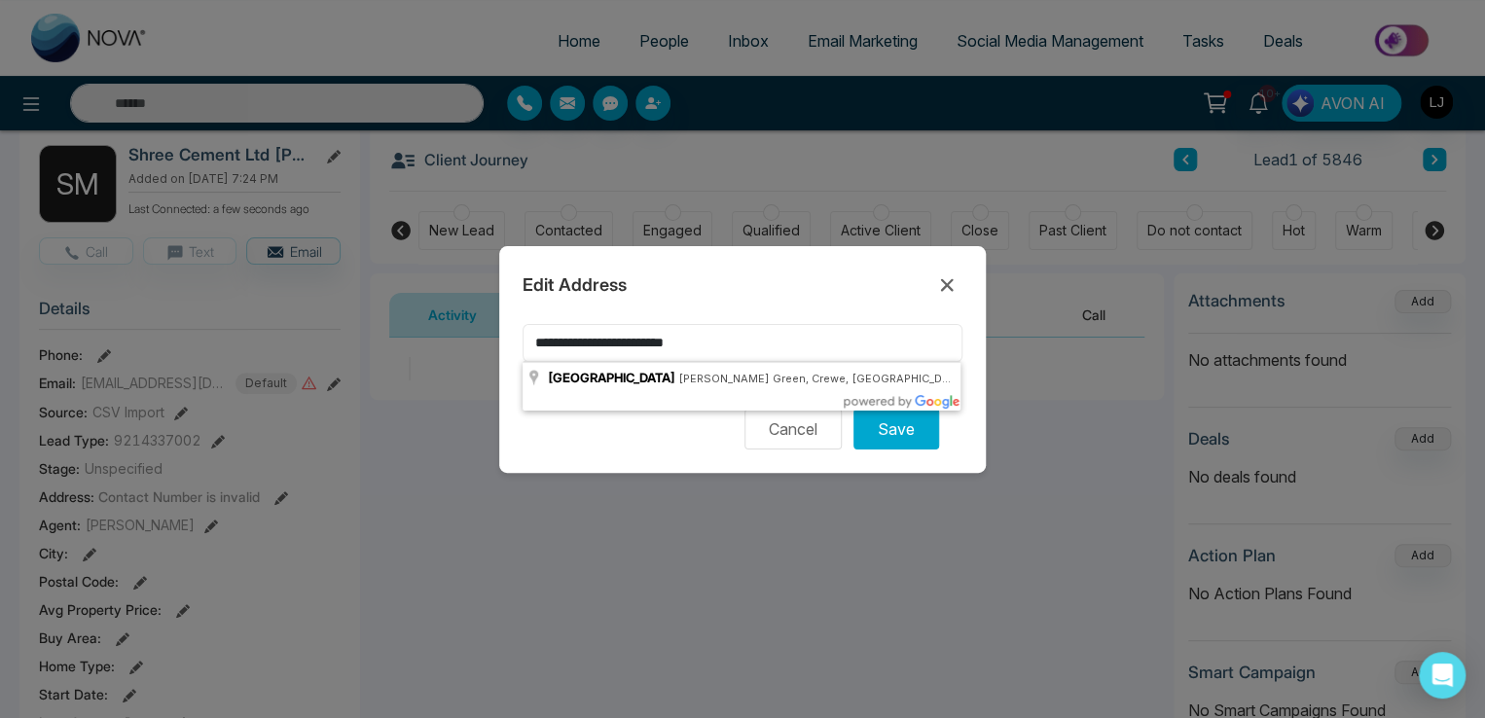
click at [742, 329] on input "**********" at bounding box center [743, 343] width 440 height 38
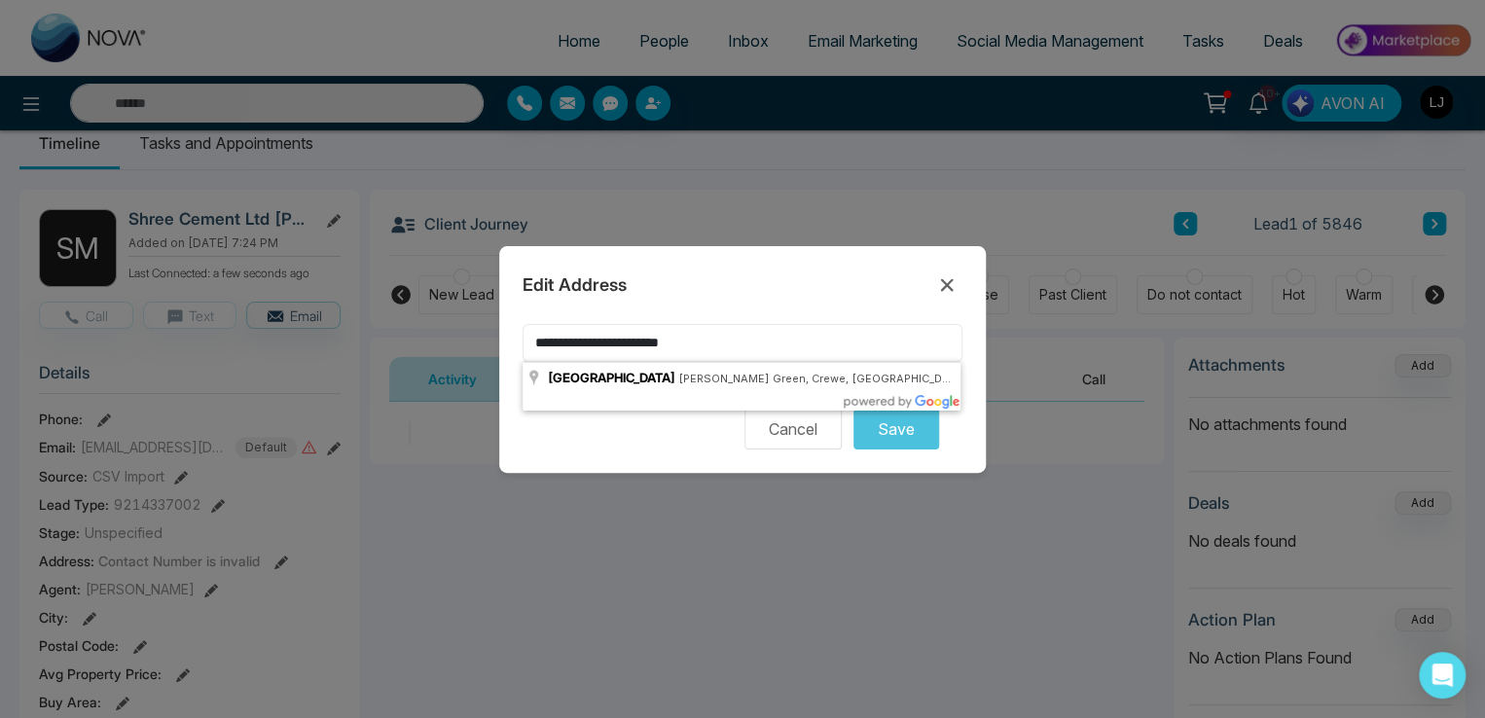
scroll to position [0, 0]
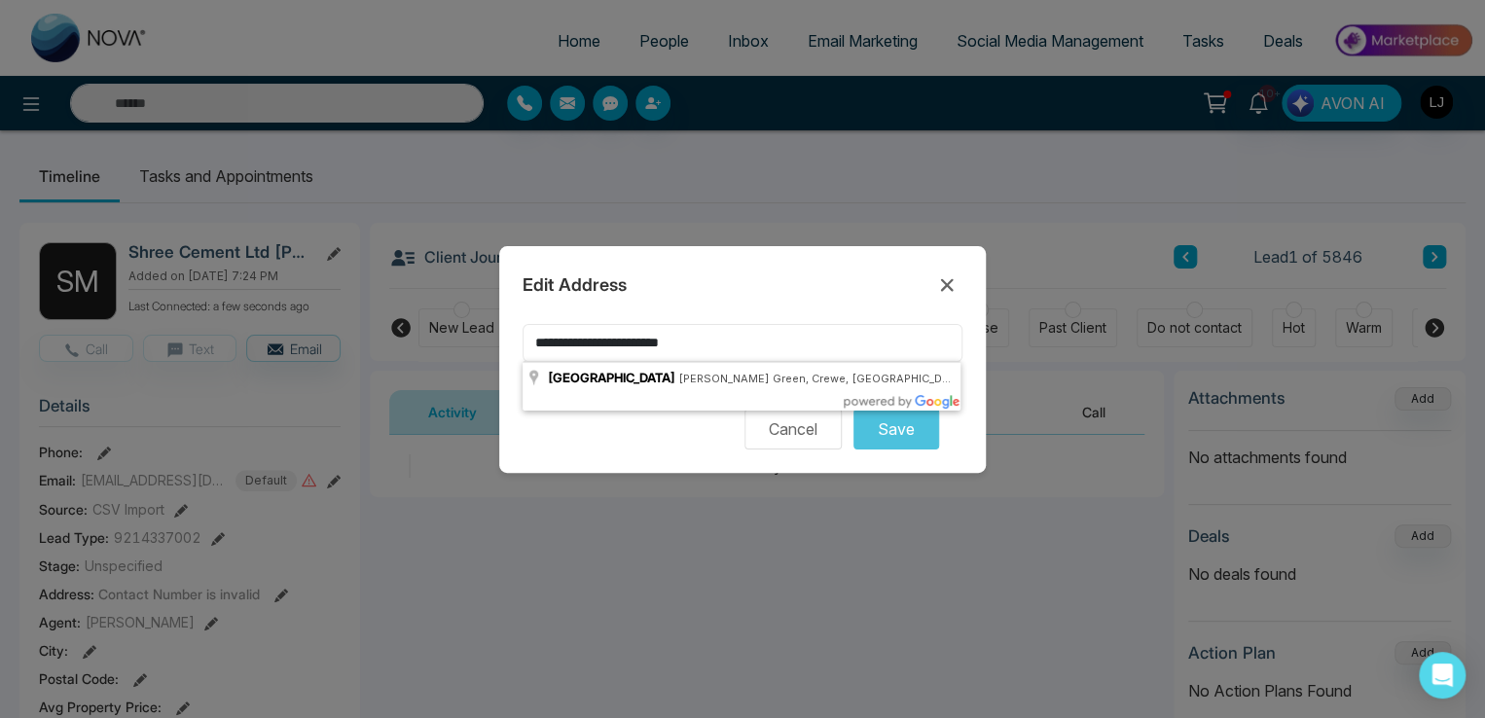
type input "**********"
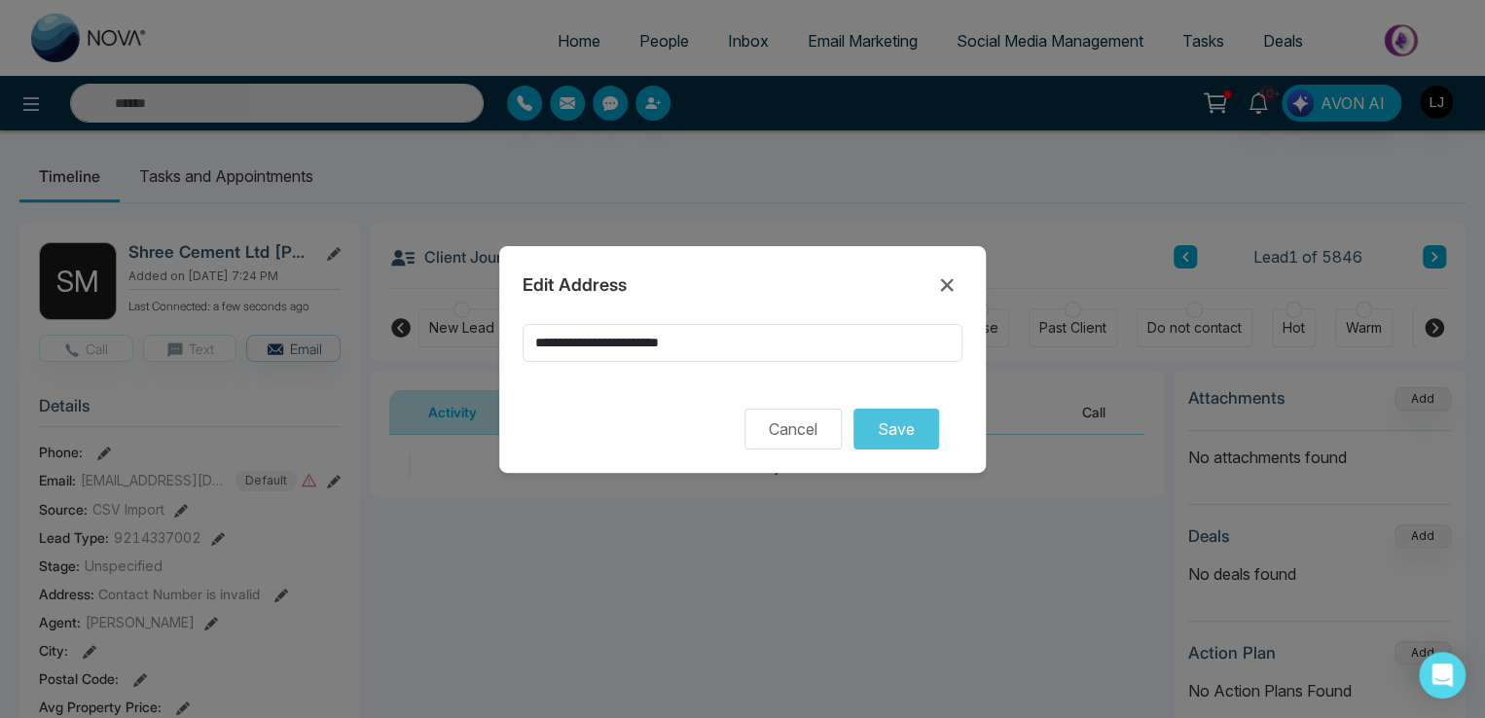
click at [710, 280] on div "Edit Address" at bounding box center [743, 285] width 440 height 31
click at [945, 276] on icon at bounding box center [946, 284] width 23 height 23
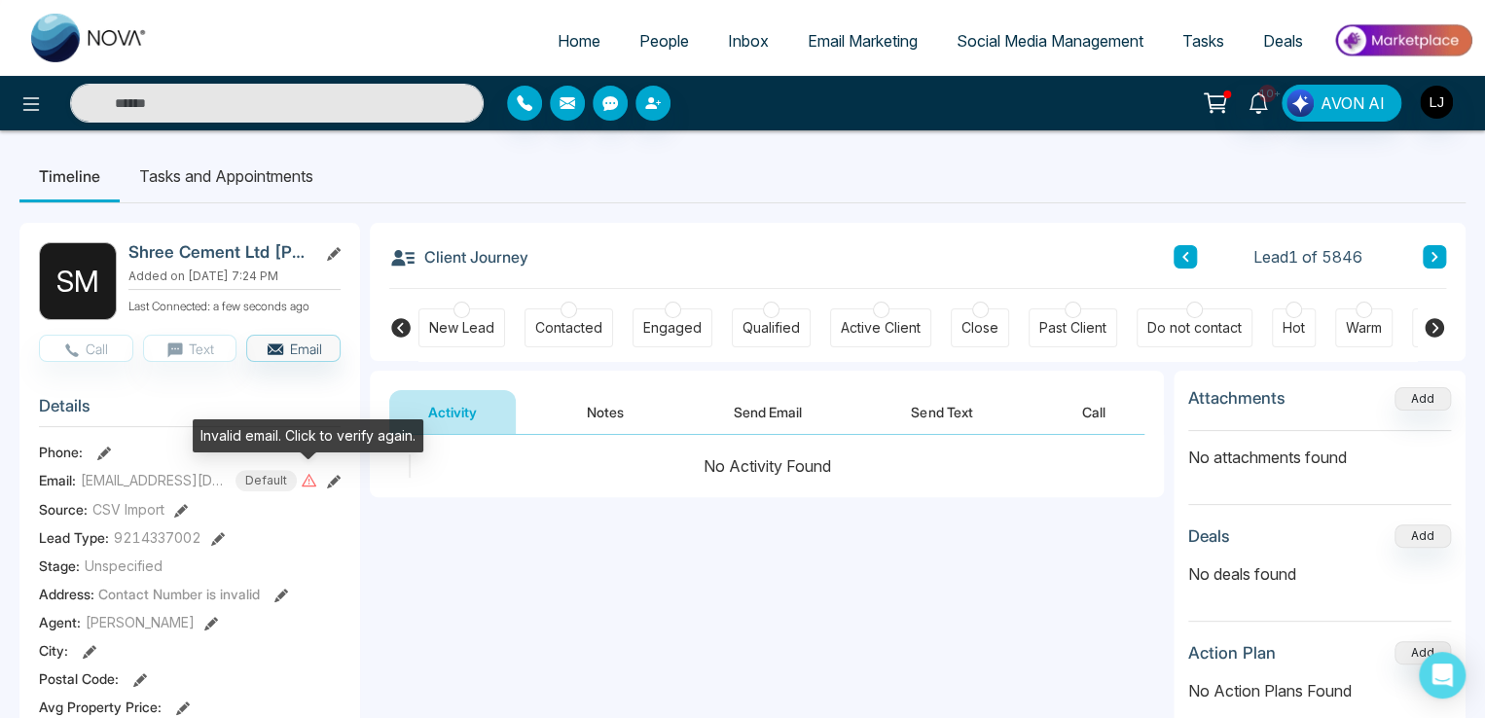
click at [308, 474] on icon at bounding box center [309, 480] width 15 height 13
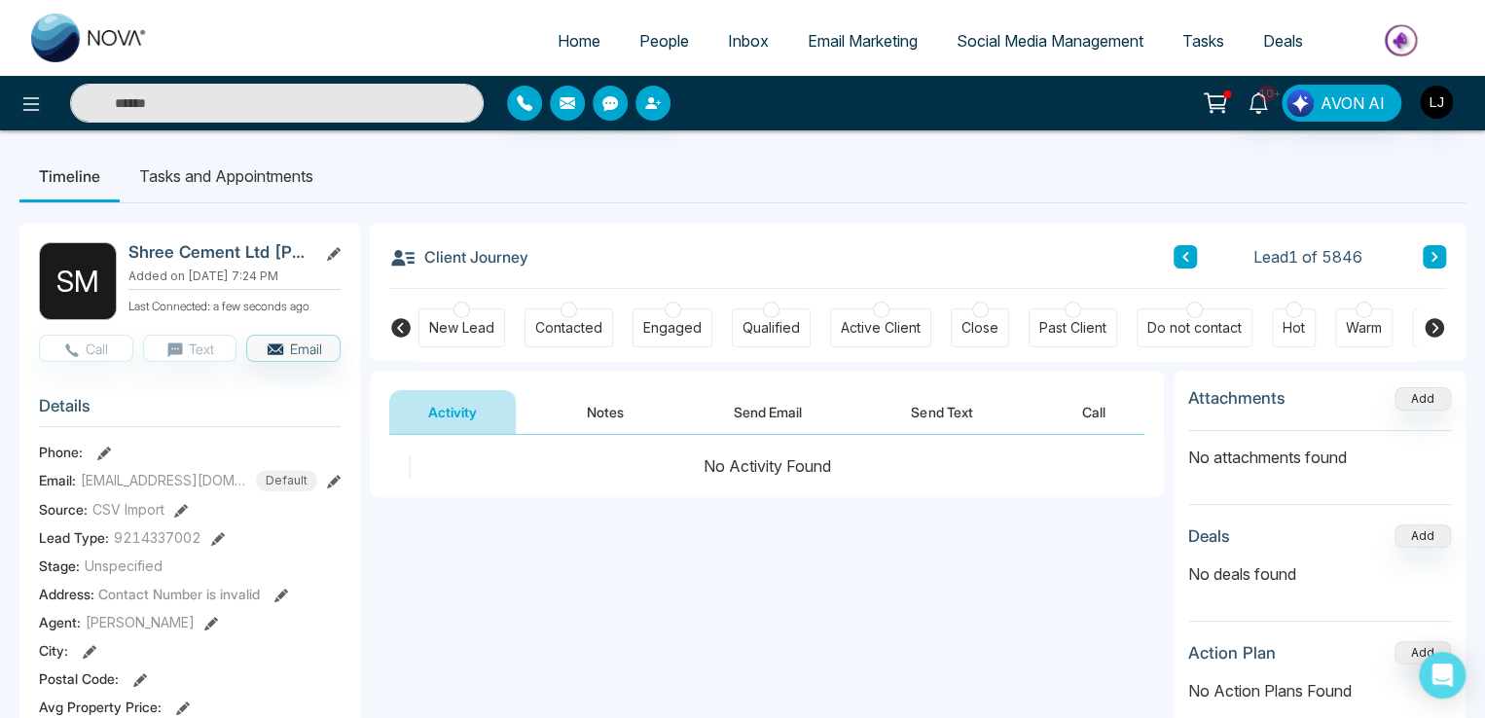
click at [328, 476] on icon at bounding box center [334, 482] width 14 height 14
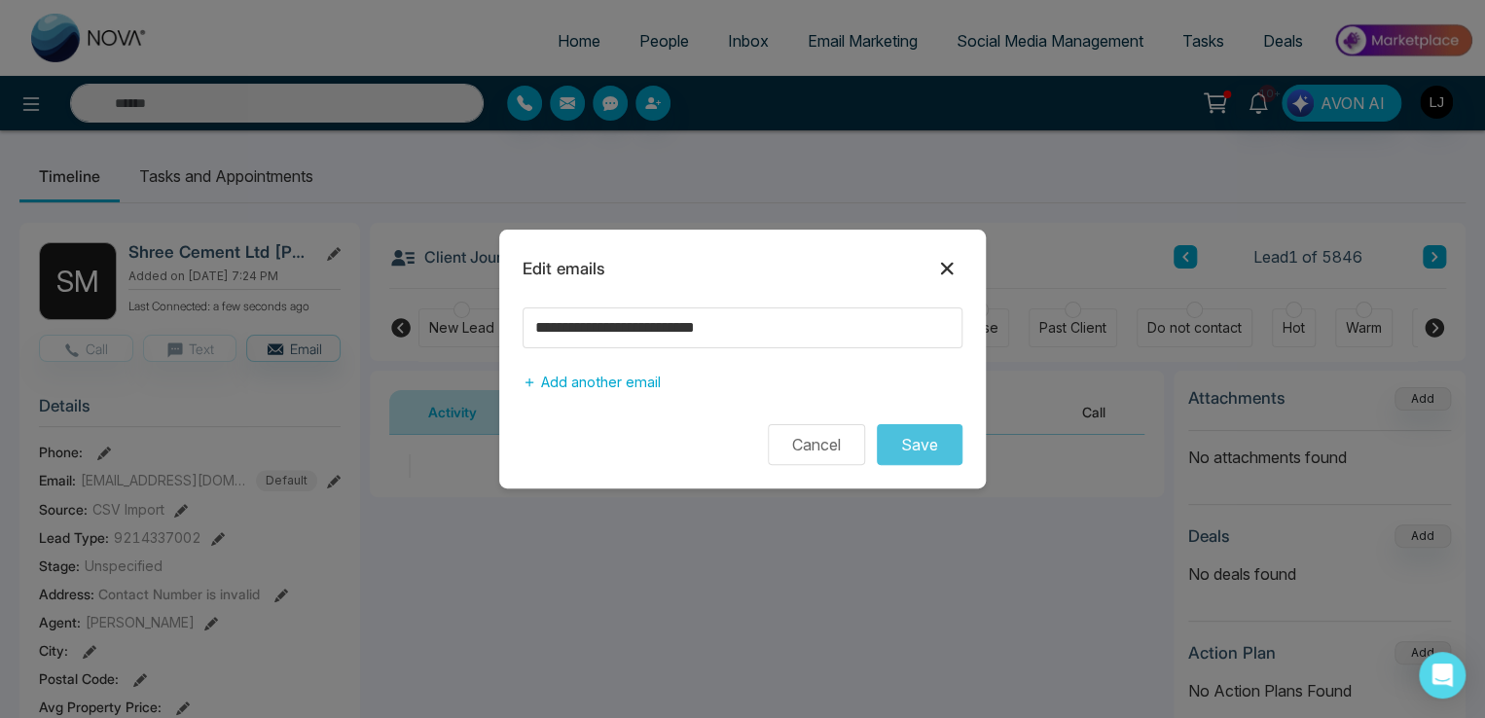
click at [946, 258] on icon at bounding box center [946, 268] width 23 height 23
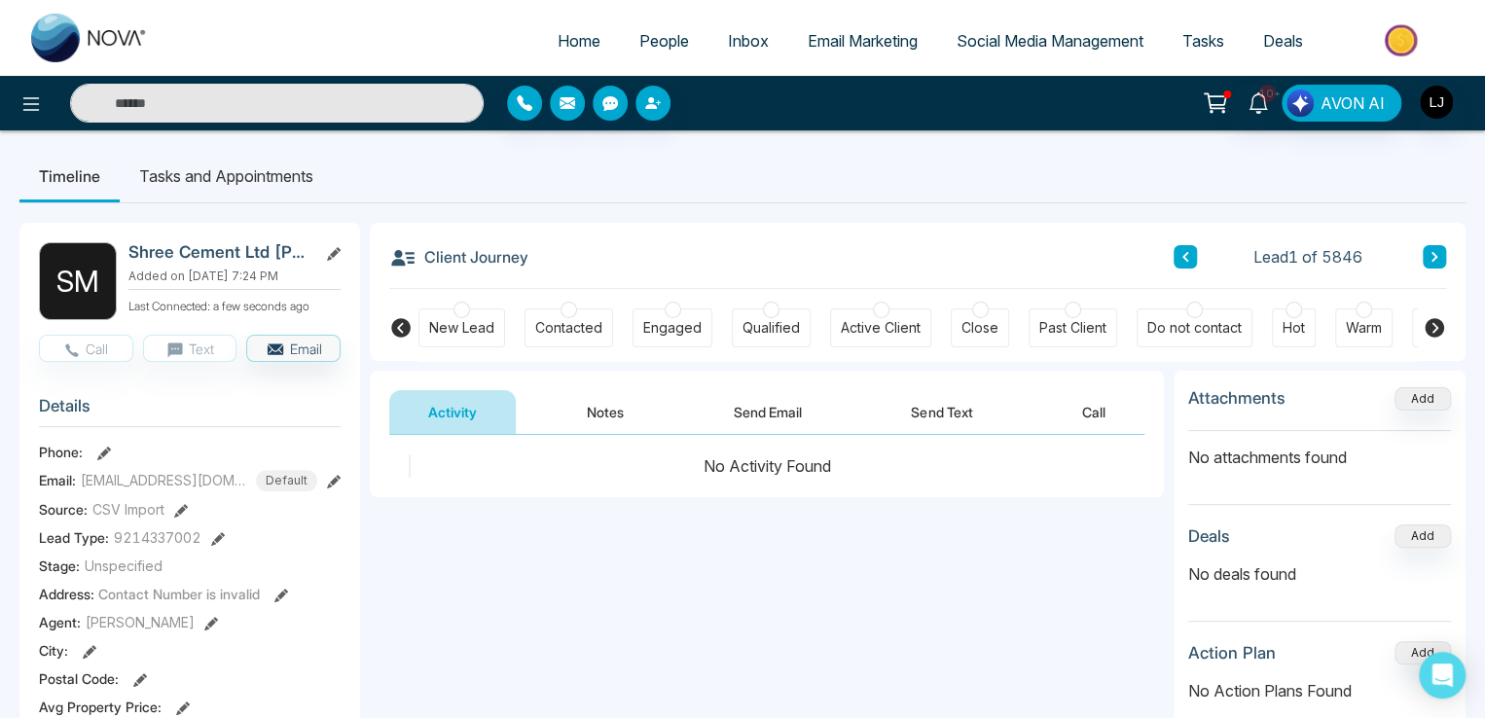
click at [607, 407] on button "Notes" at bounding box center [605, 412] width 115 height 44
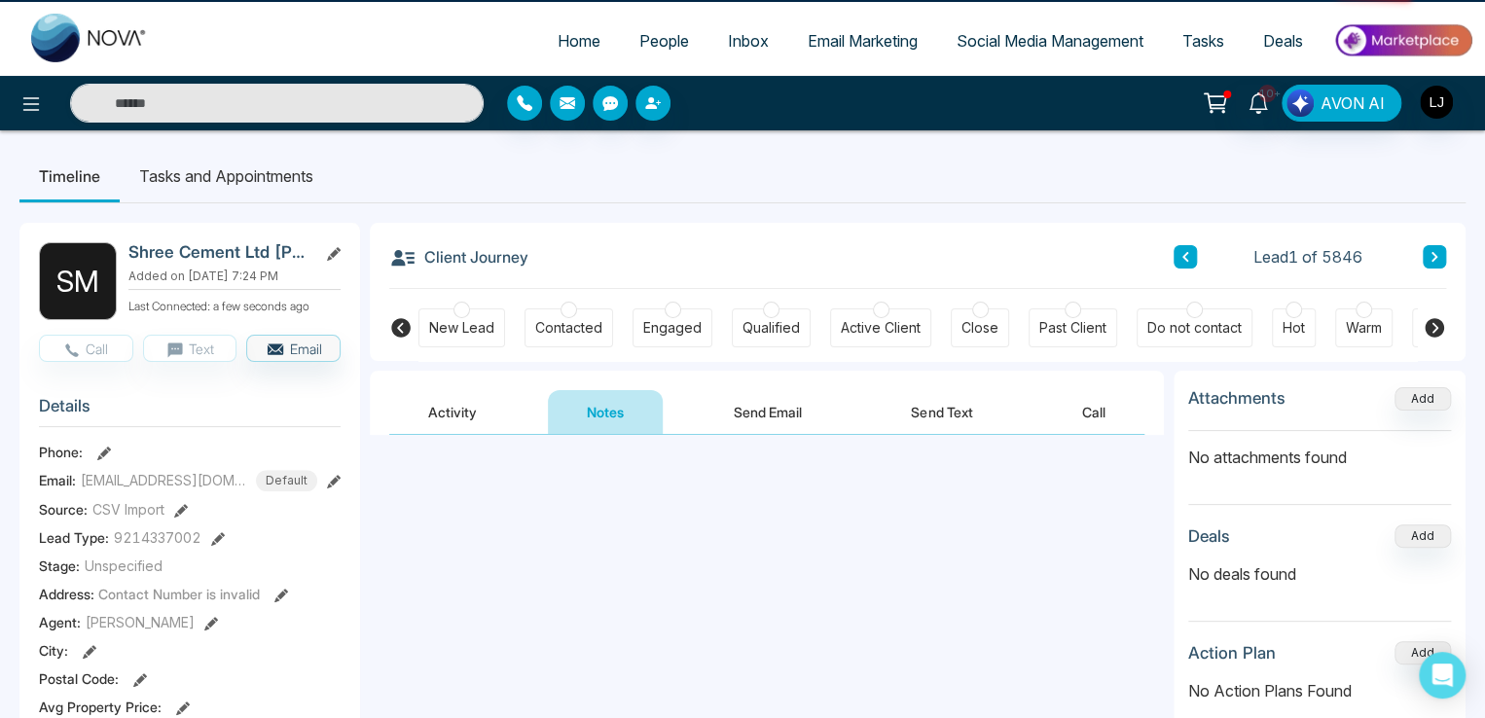
click at [734, 406] on button "Send Email" at bounding box center [768, 412] width 146 height 44
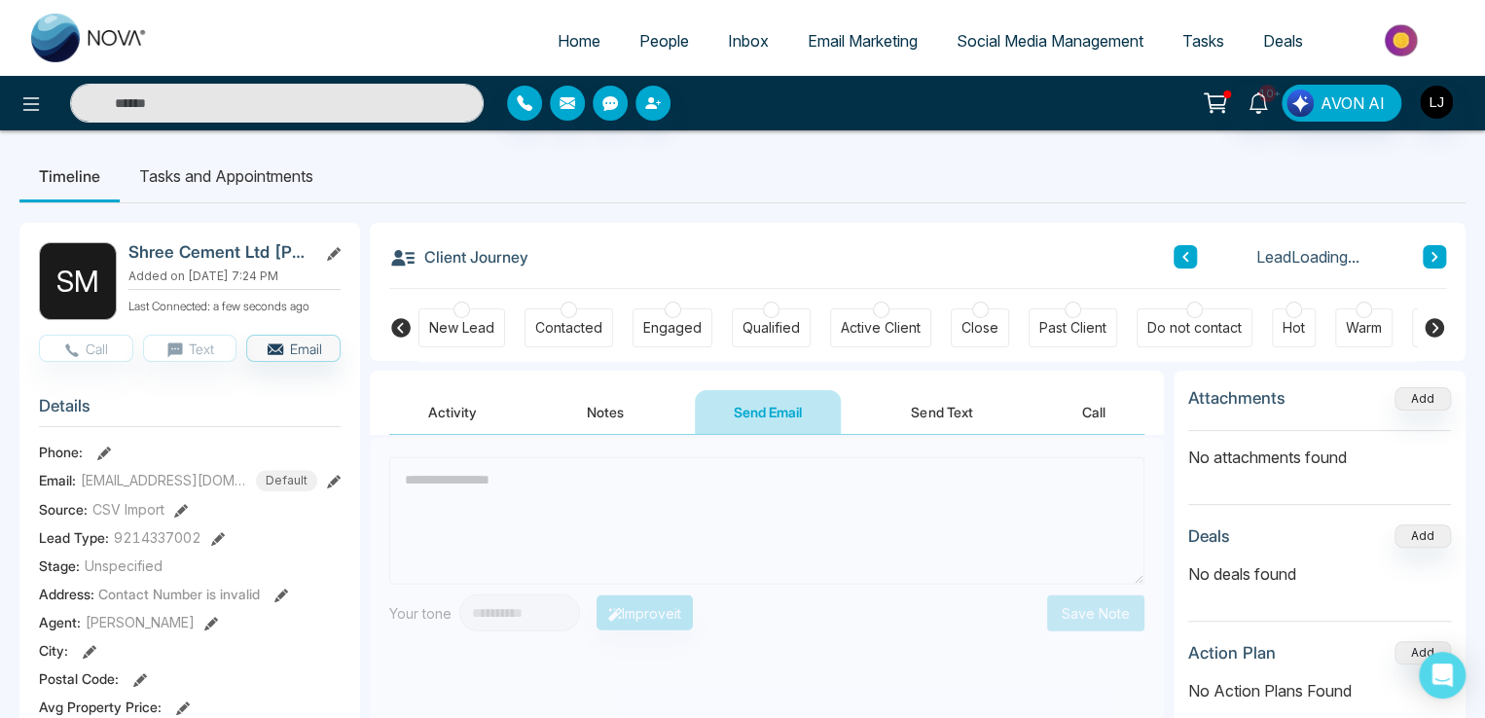
click at [491, 404] on button "Activity" at bounding box center [452, 412] width 127 height 44
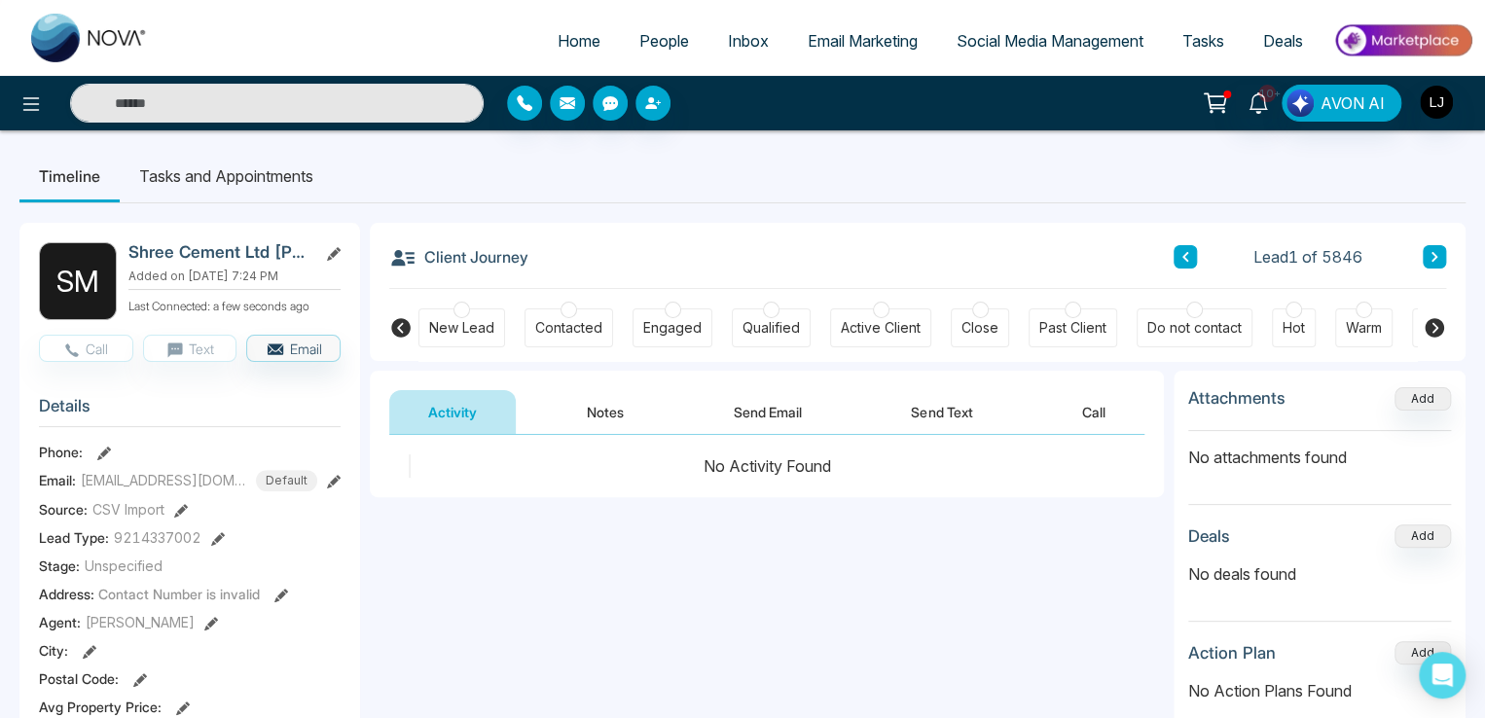
click at [788, 395] on button "Send Email" at bounding box center [768, 412] width 146 height 44
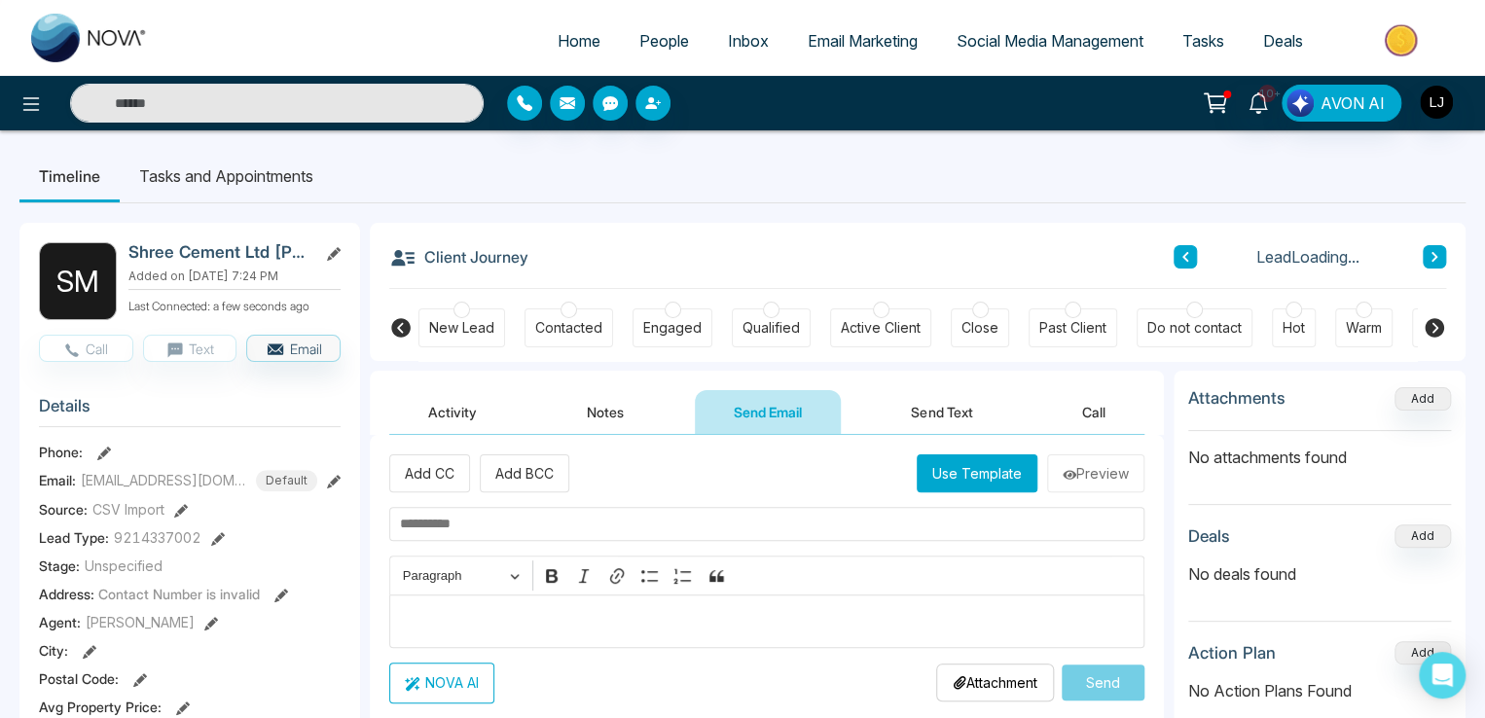
click at [949, 466] on button "Use Template" at bounding box center [977, 473] width 121 height 38
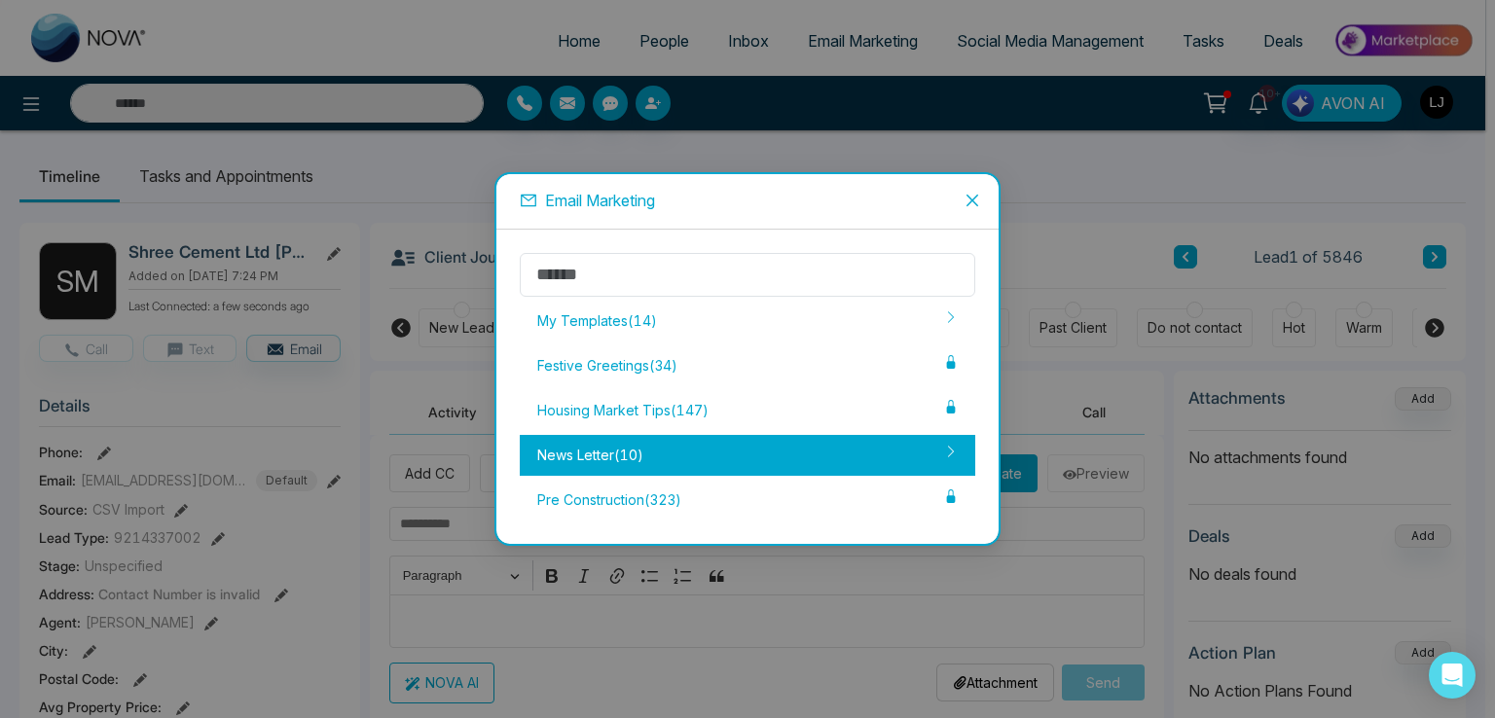
click at [724, 443] on div "News Letter ( 10 )" at bounding box center [747, 455] width 455 height 41
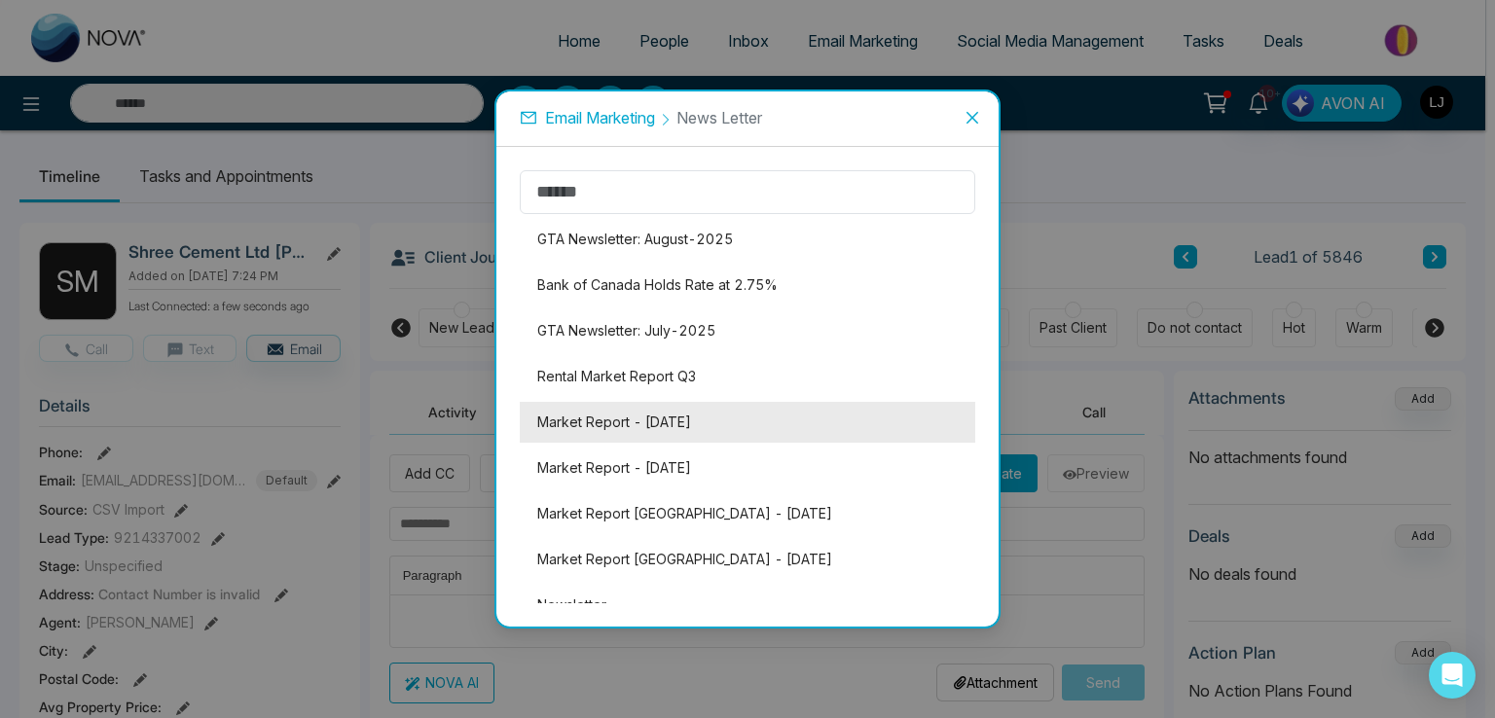
click at [720, 434] on li "Market Report - [DATE]" at bounding box center [747, 422] width 455 height 41
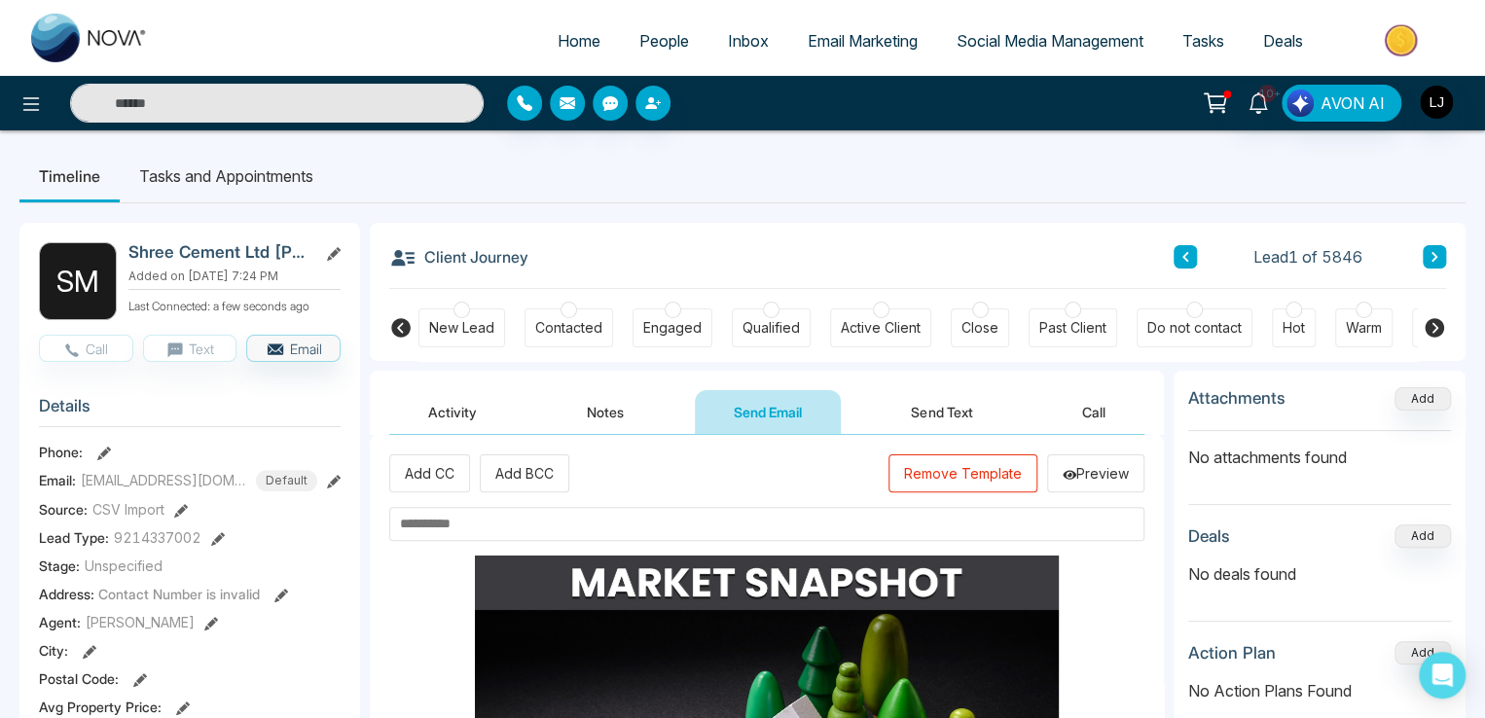
click at [561, 514] on input "text" at bounding box center [766, 524] width 755 height 34
click at [603, 526] on input "text" at bounding box center [766, 524] width 755 height 34
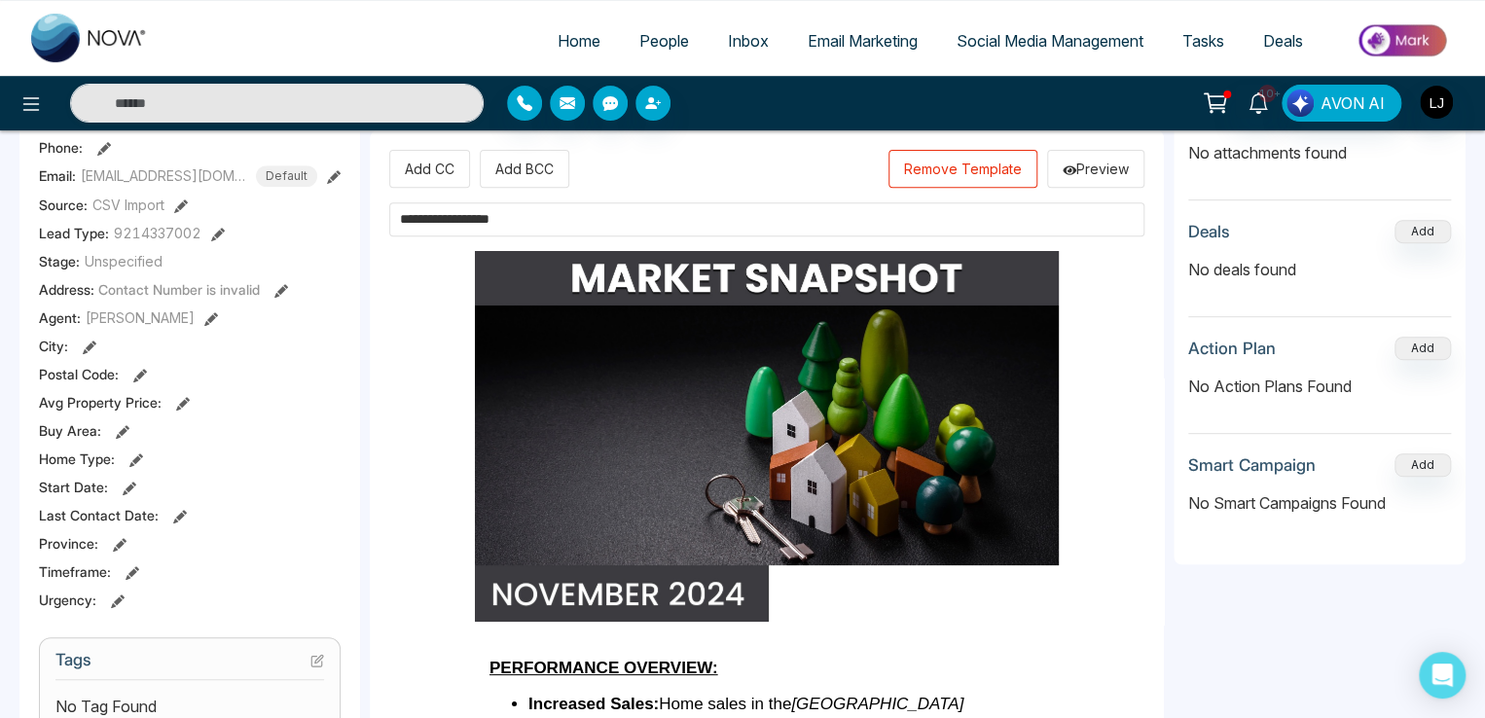
scroll to position [681, 0]
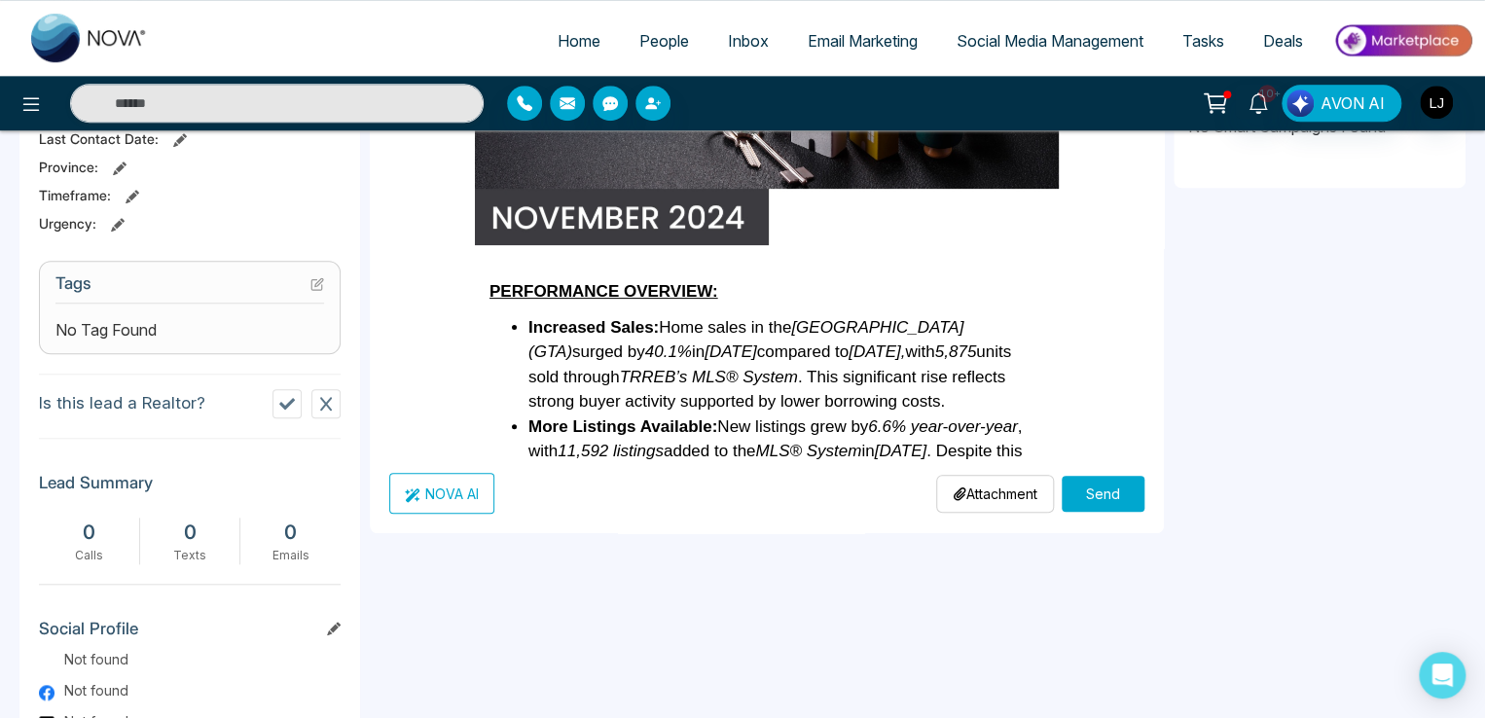
type input "**********"
click at [1109, 480] on button "Send" at bounding box center [1103, 494] width 83 height 36
click at [683, 434] on li "More Listings Available: New listings grew by 6.6% year-over-year , with 11,592…" at bounding box center [786, 464] width 516 height 99
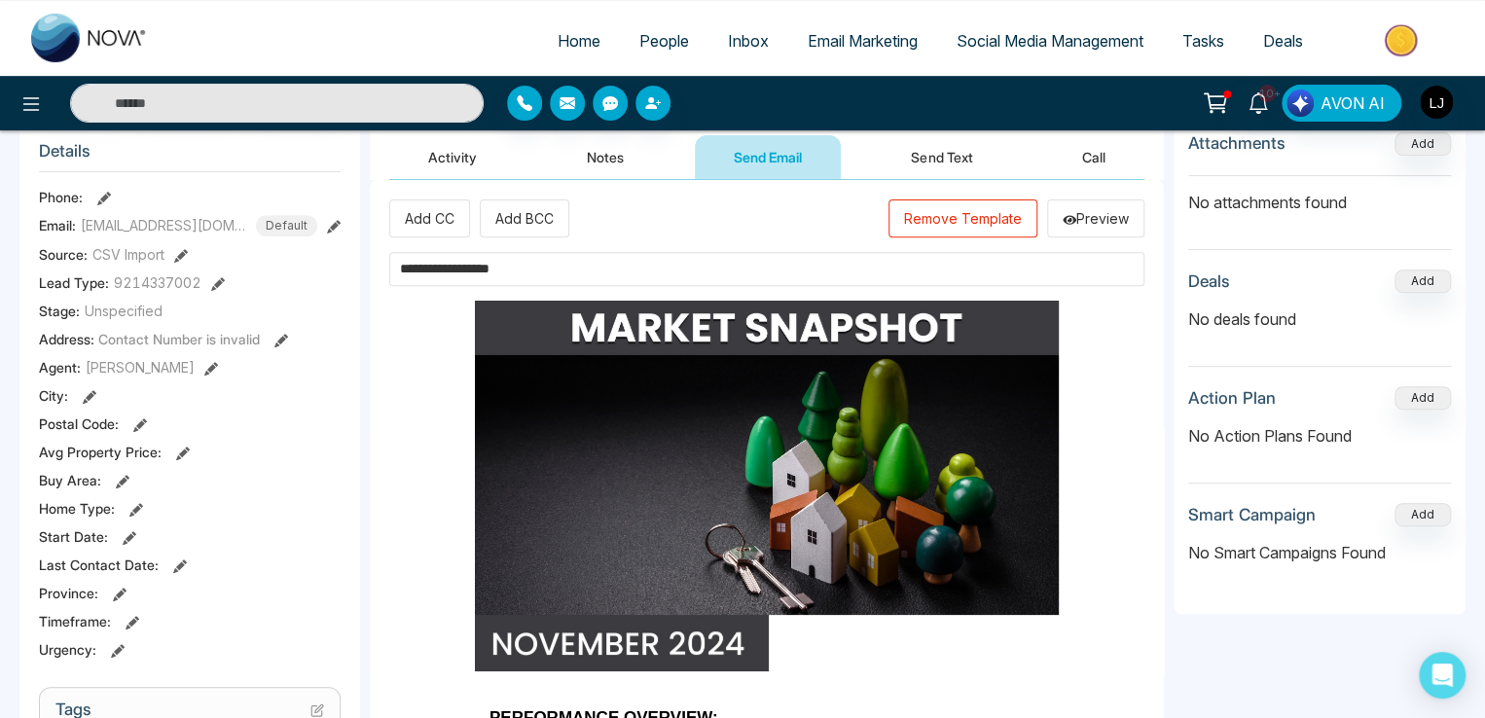
scroll to position [0, 0]
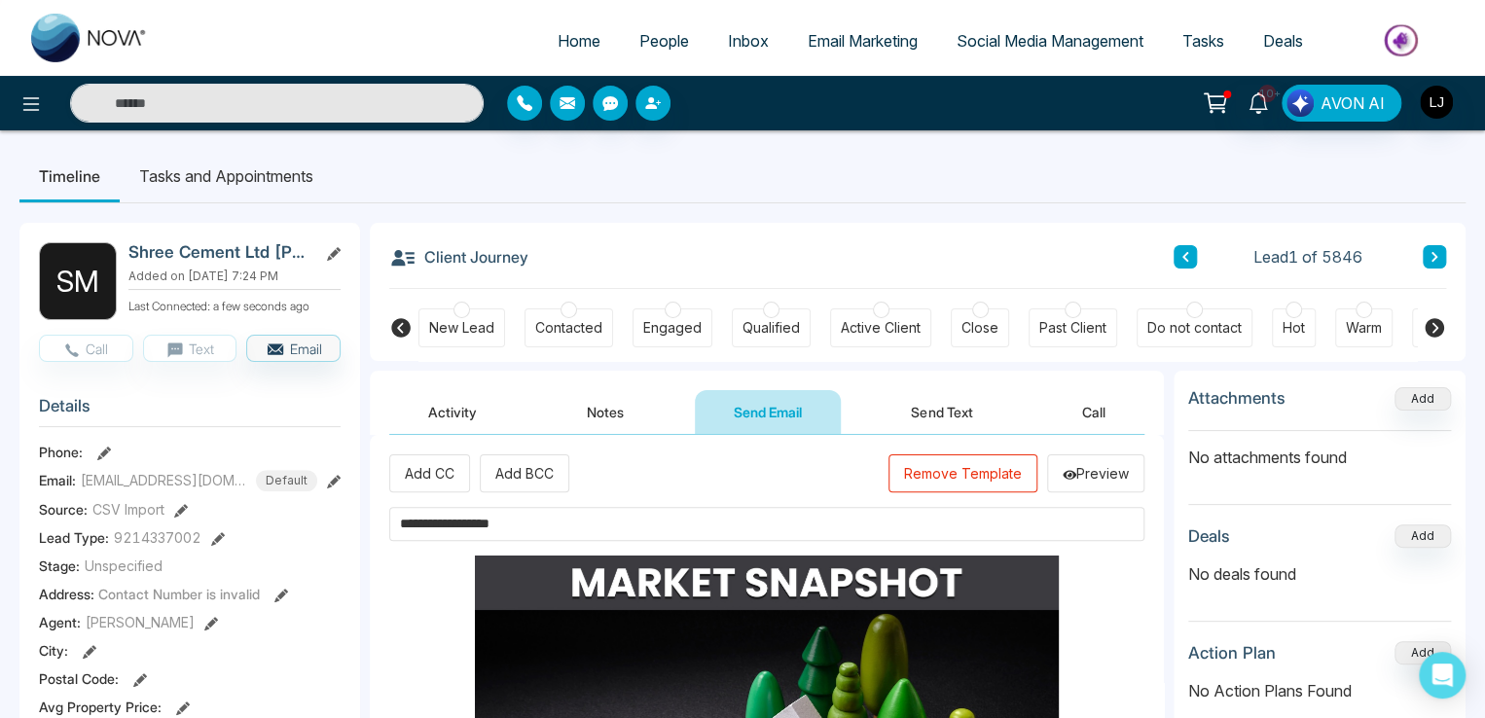
click at [335, 479] on icon at bounding box center [334, 482] width 14 height 14
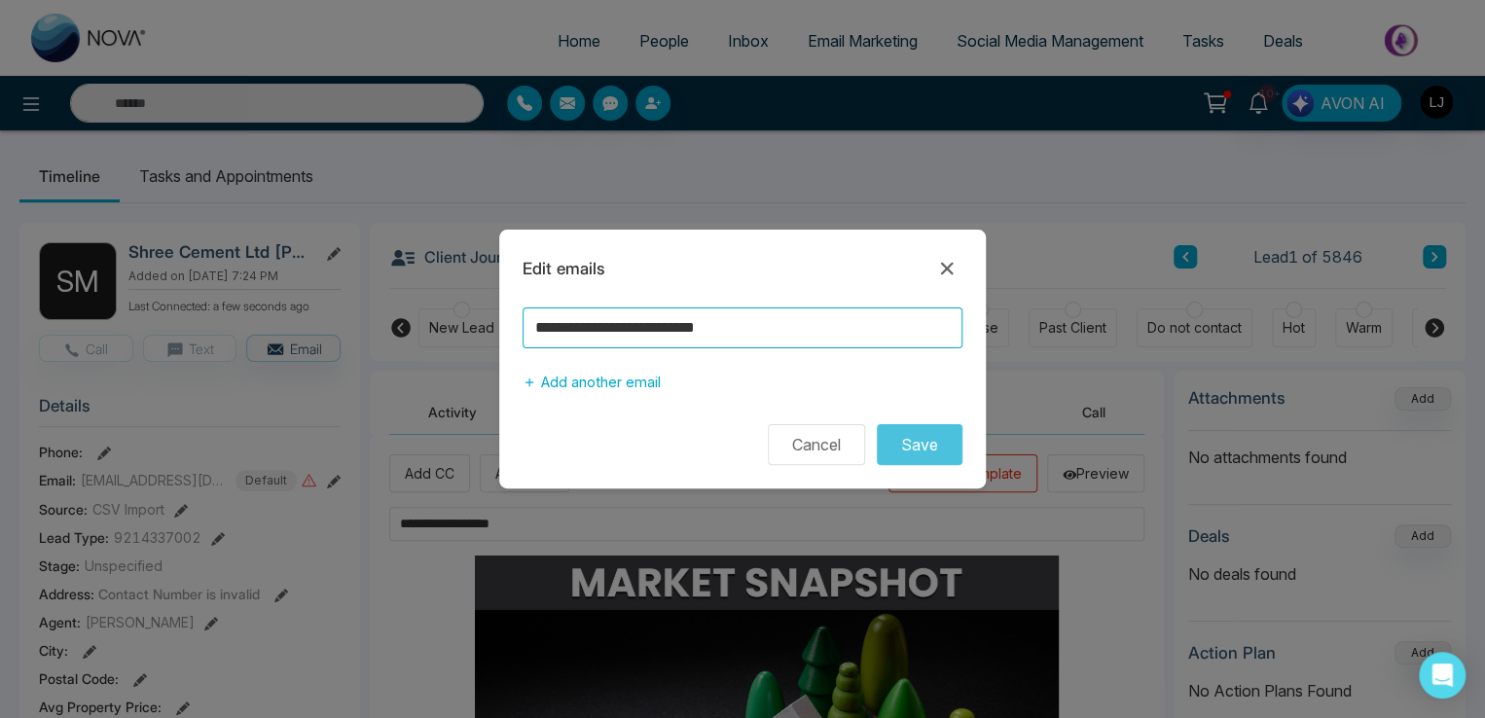
click at [771, 320] on input "**********" at bounding box center [743, 328] width 440 height 41
drag, startPoint x: 931, startPoint y: 273, endPoint x: 942, endPoint y: 272, distance: 10.7
click at [932, 273] on div "Edit emails" at bounding box center [742, 268] width 487 height 31
click at [946, 270] on icon at bounding box center [947, 269] width 13 height 13
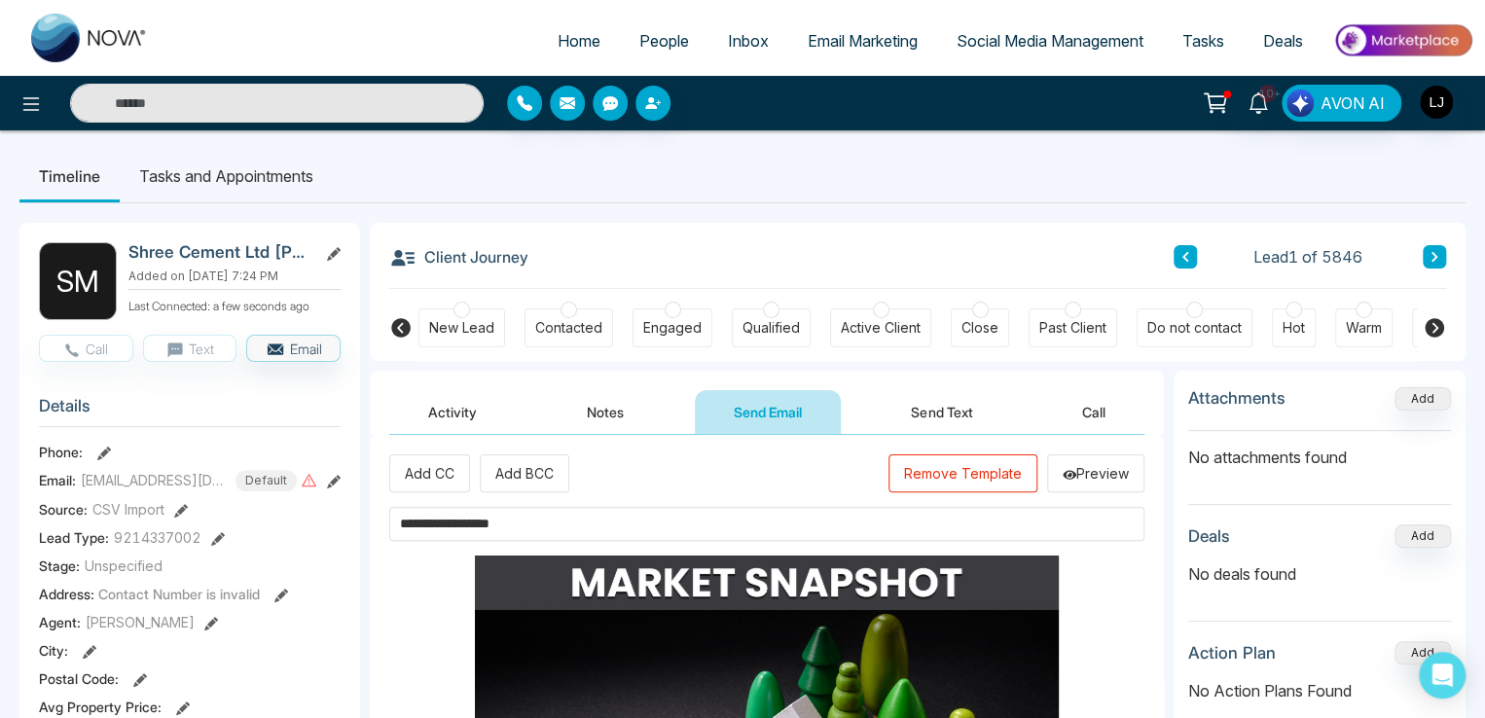
click at [1082, 405] on button "Call" at bounding box center [1093, 412] width 101 height 44
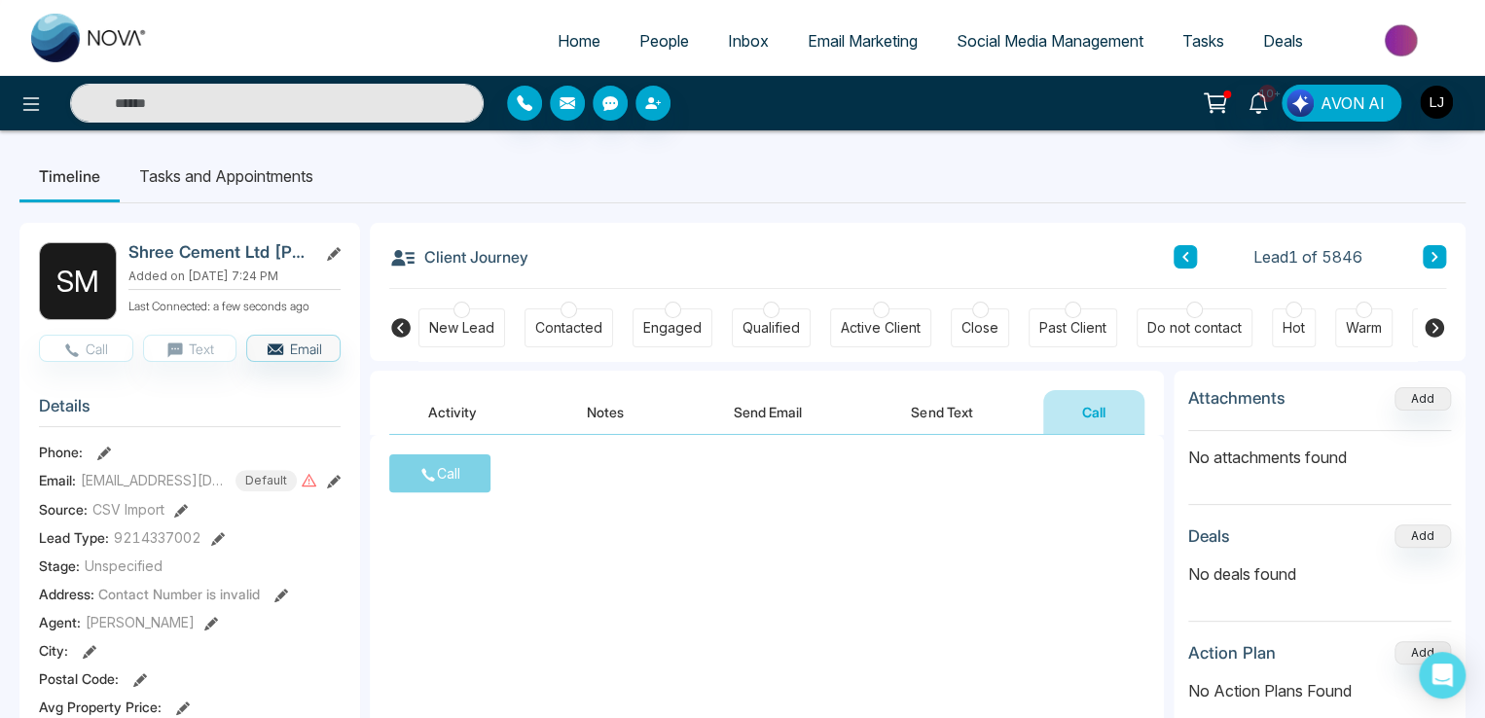
click at [409, 466] on span "Call" at bounding box center [439, 473] width 101 height 38
